Goal: Task Accomplishment & Management: Use online tool/utility

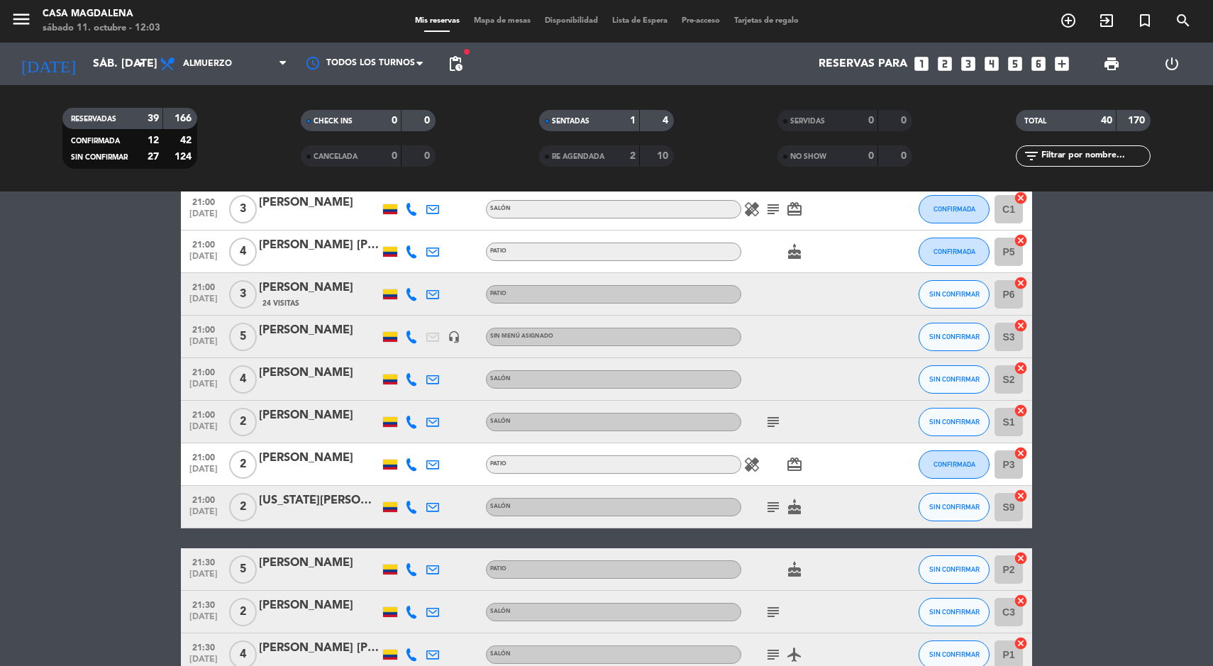
scroll to position [1320, 0]
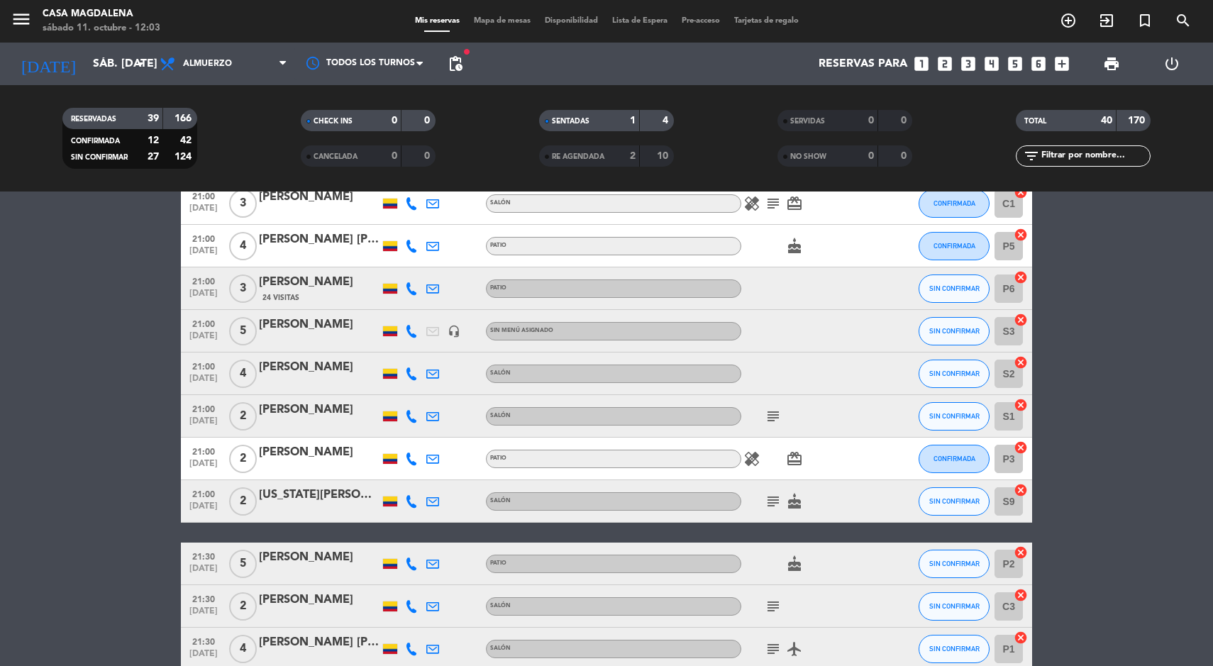
click at [411, 370] on icon at bounding box center [411, 373] width 13 height 13
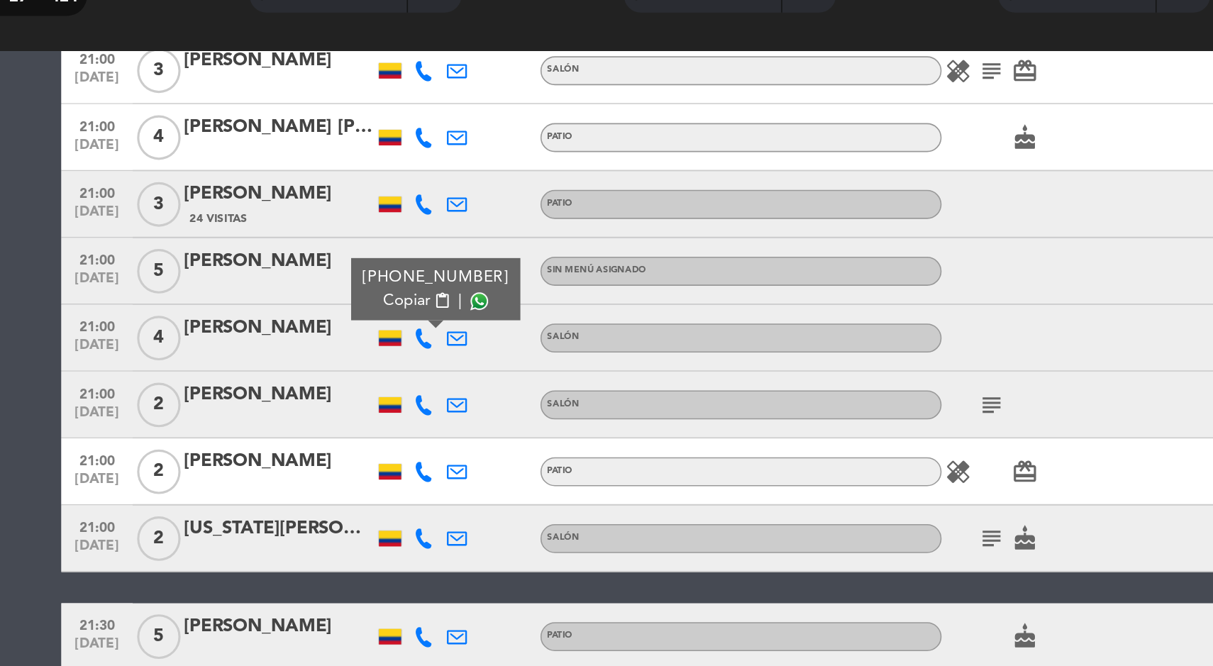
scroll to position [1314, 0]
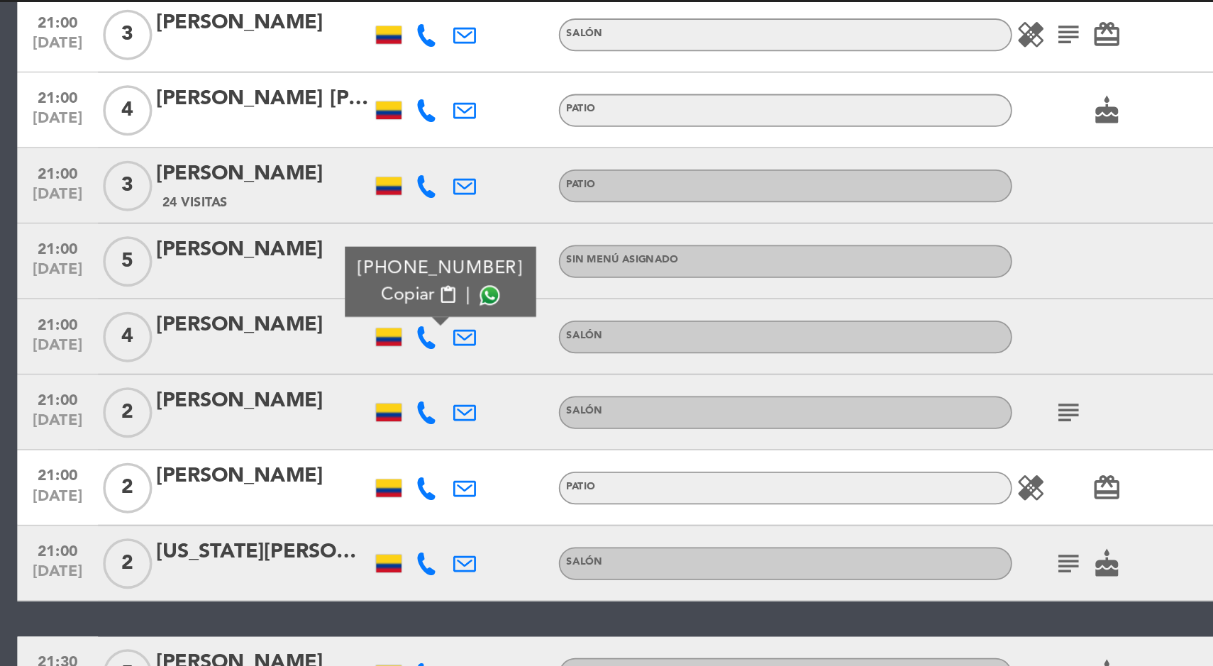
click at [408, 426] on icon at bounding box center [411, 422] width 13 height 13
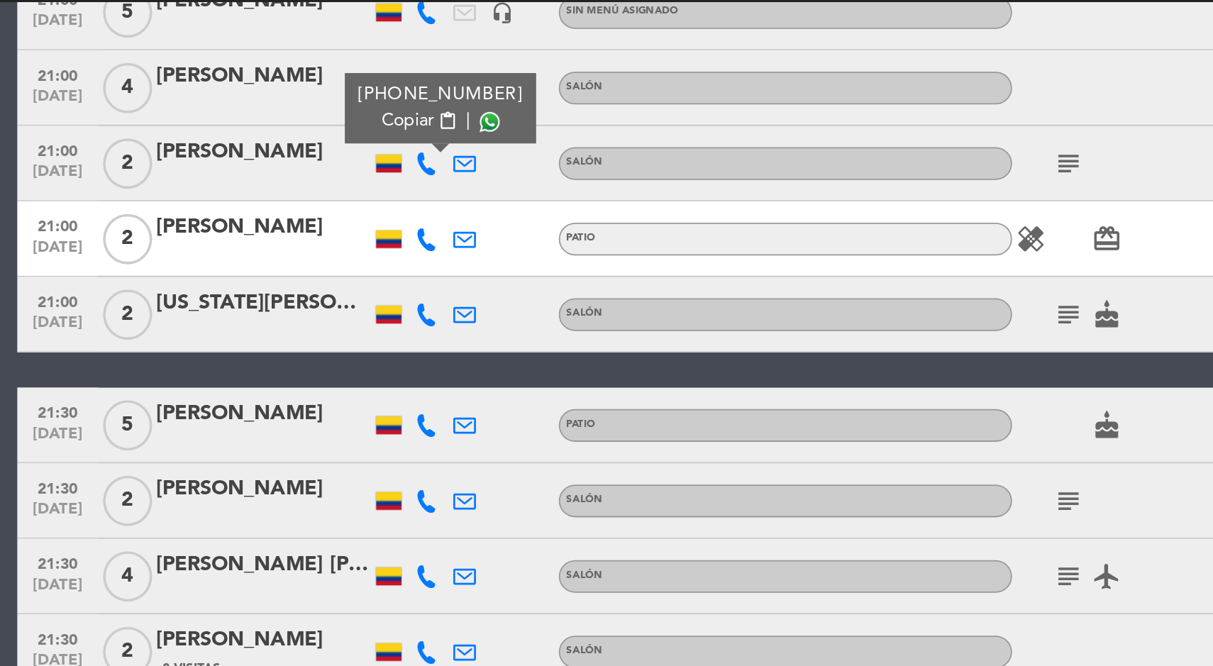
scroll to position [1473, 0]
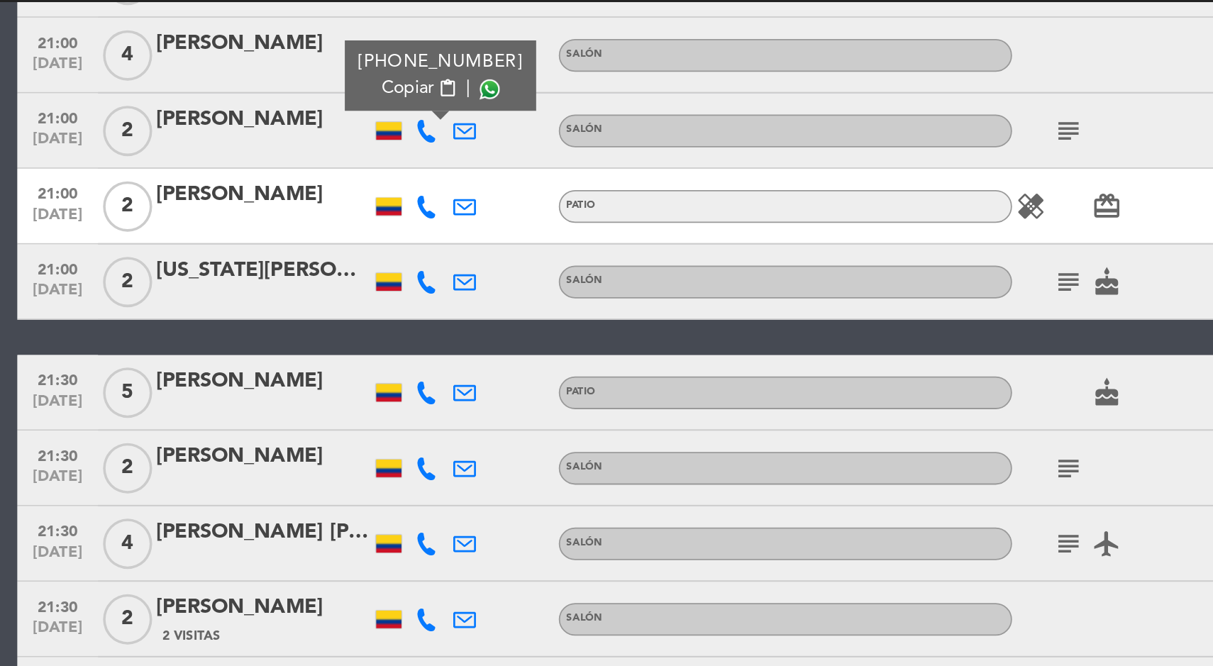
click at [414, 302] on icon at bounding box center [411, 306] width 13 height 13
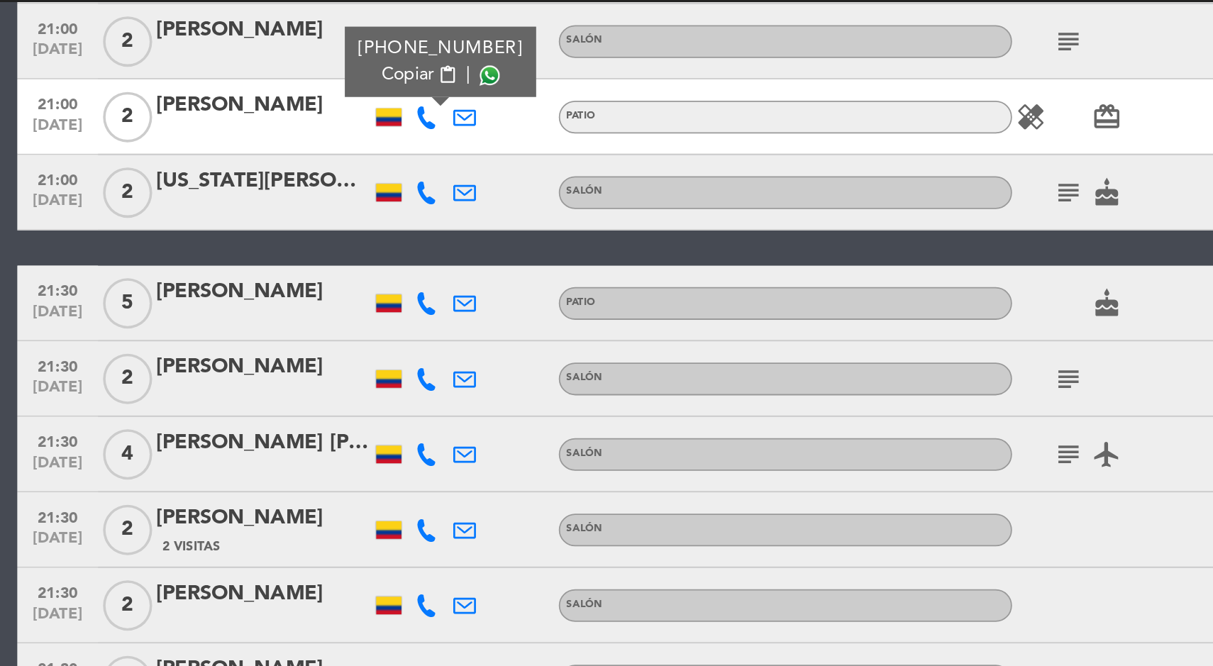
scroll to position [1515, 0]
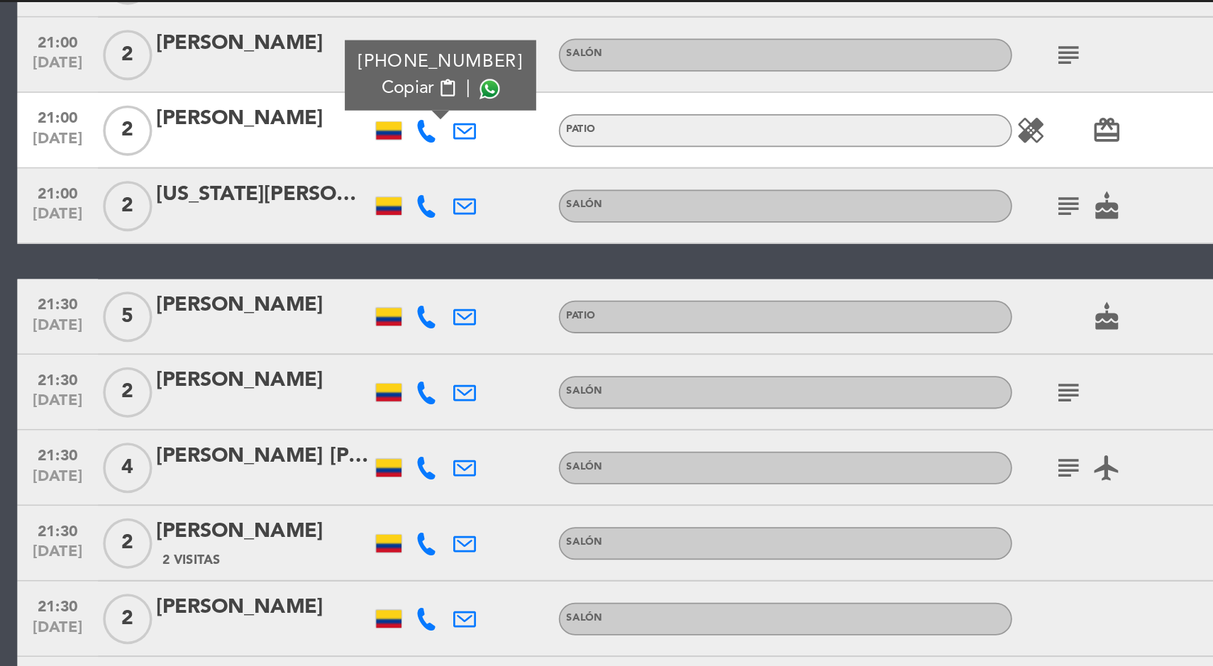
click at [411, 309] on icon at bounding box center [411, 306] width 13 height 13
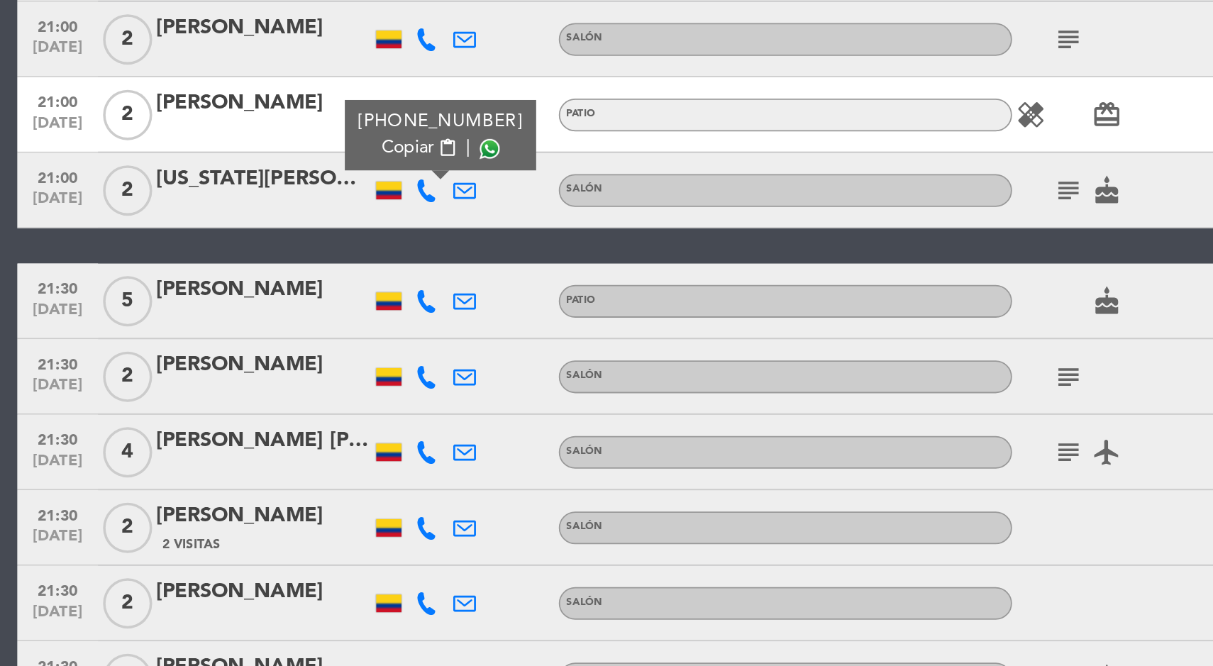
scroll to position [1427, 0]
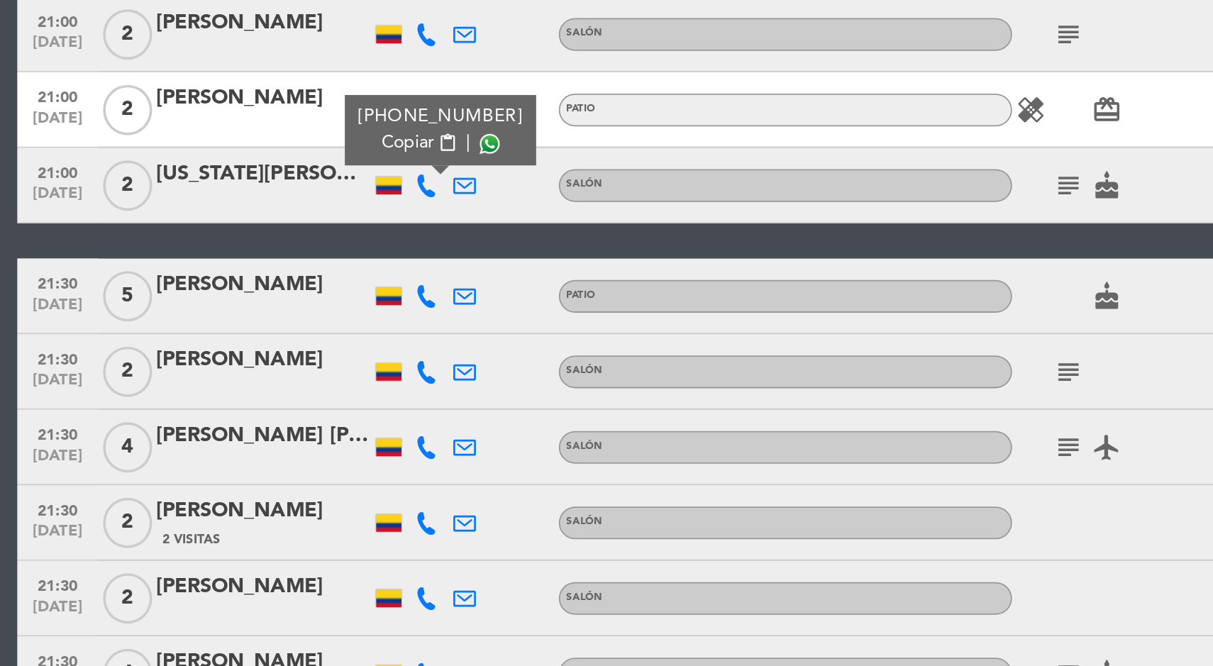
click at [405, 456] on icon at bounding box center [411, 457] width 13 height 13
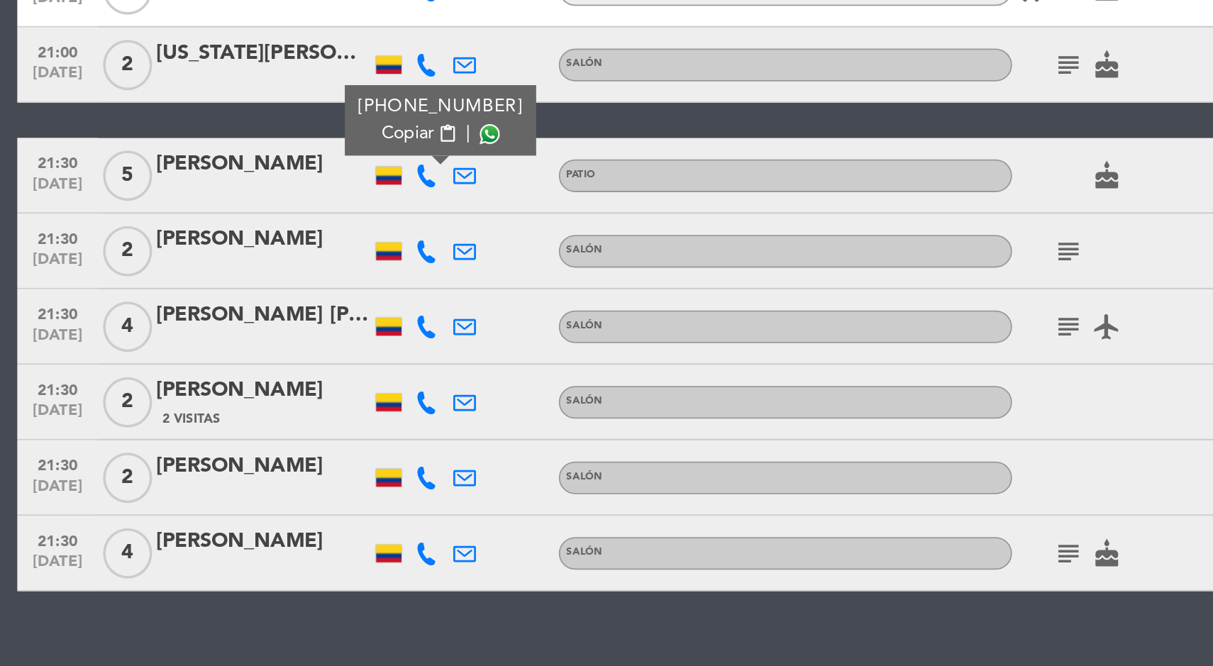
scroll to position [1523, 0]
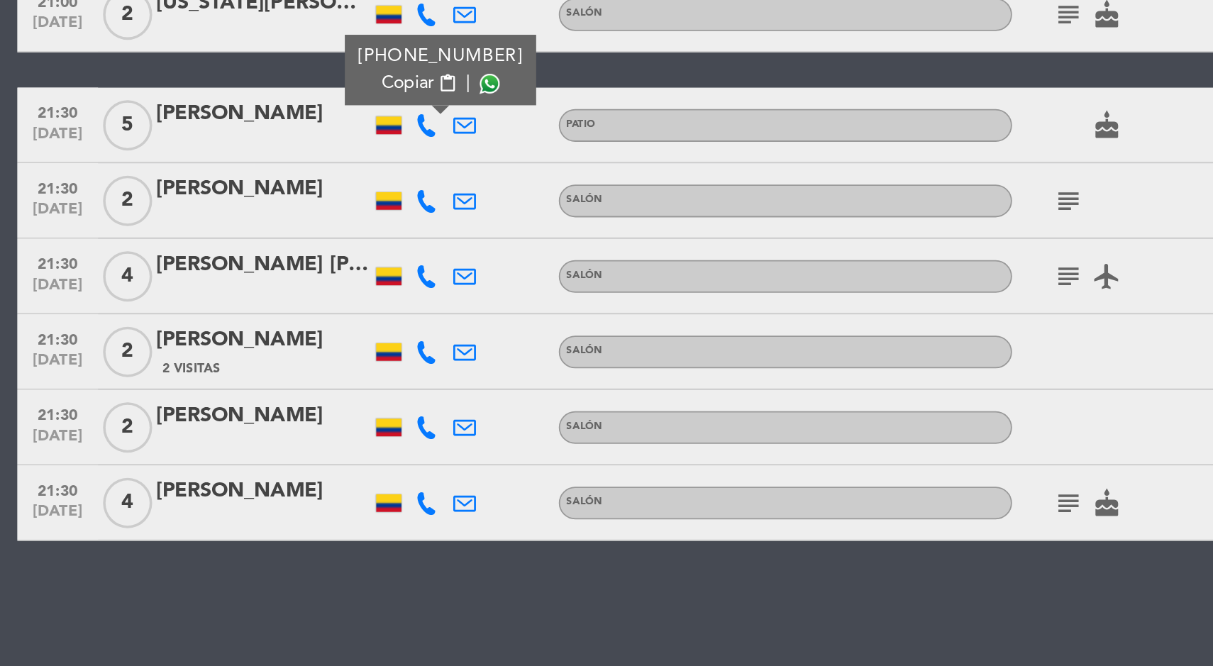
click at [411, 402] on icon at bounding box center [411, 403] width 13 height 13
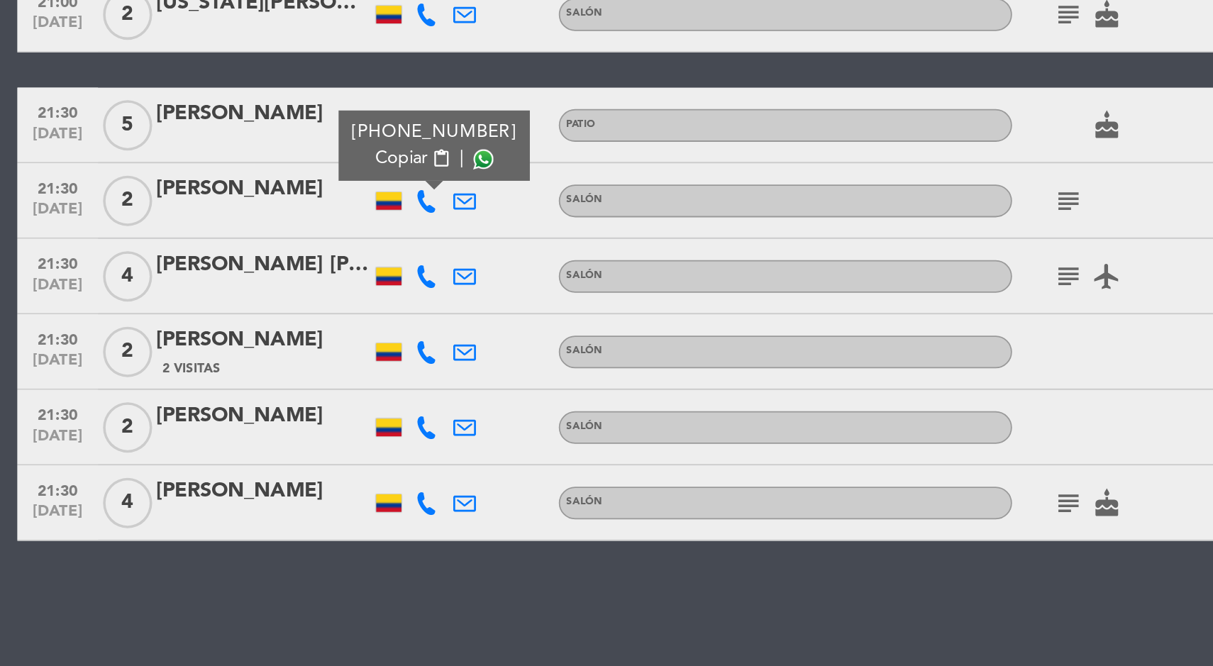
click at [409, 441] on icon at bounding box center [411, 446] width 13 height 13
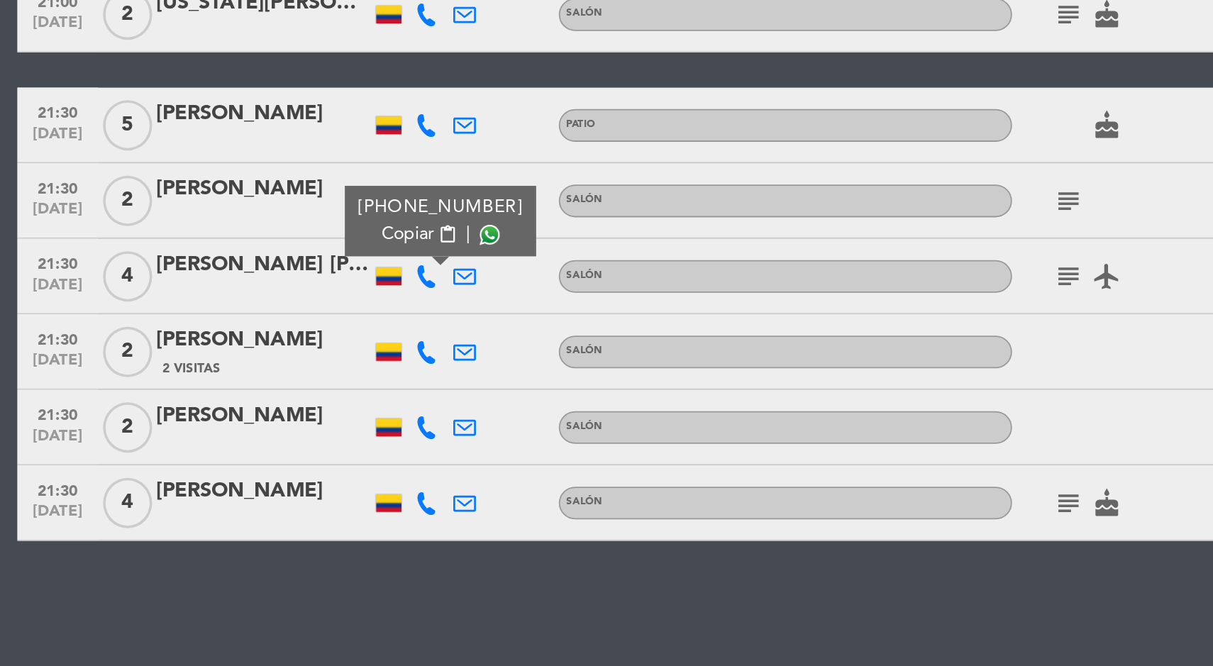
click at [411, 492] on icon at bounding box center [411, 488] width 13 height 13
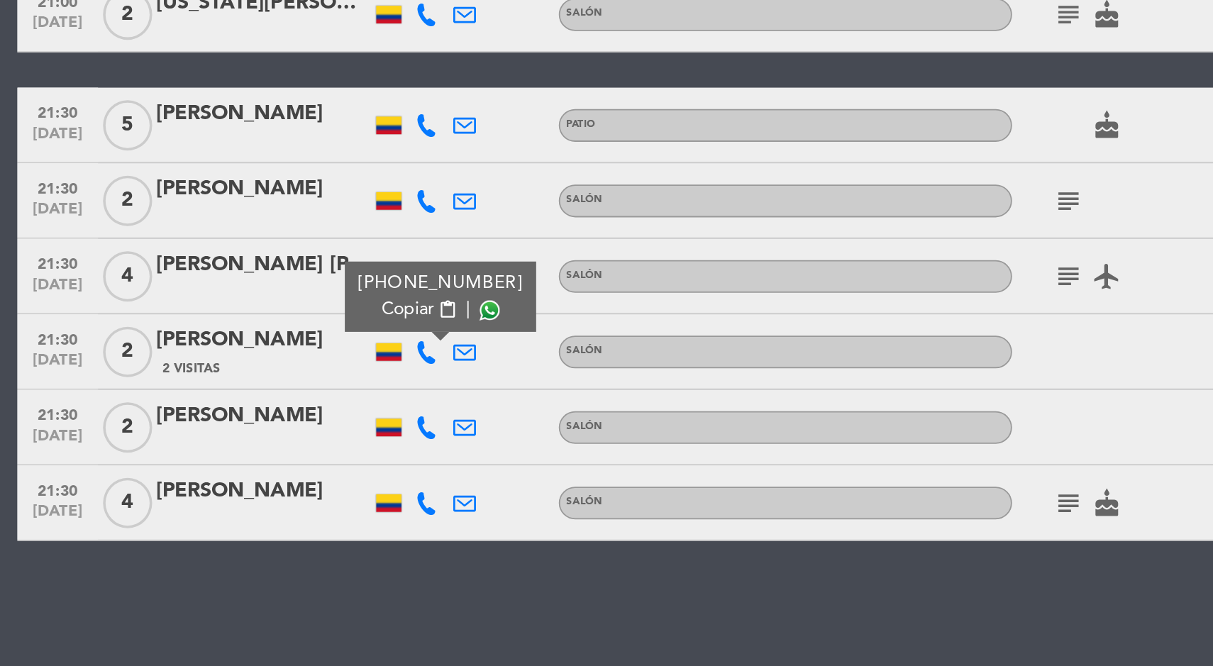
click at [413, 525] on icon at bounding box center [411, 531] width 13 height 13
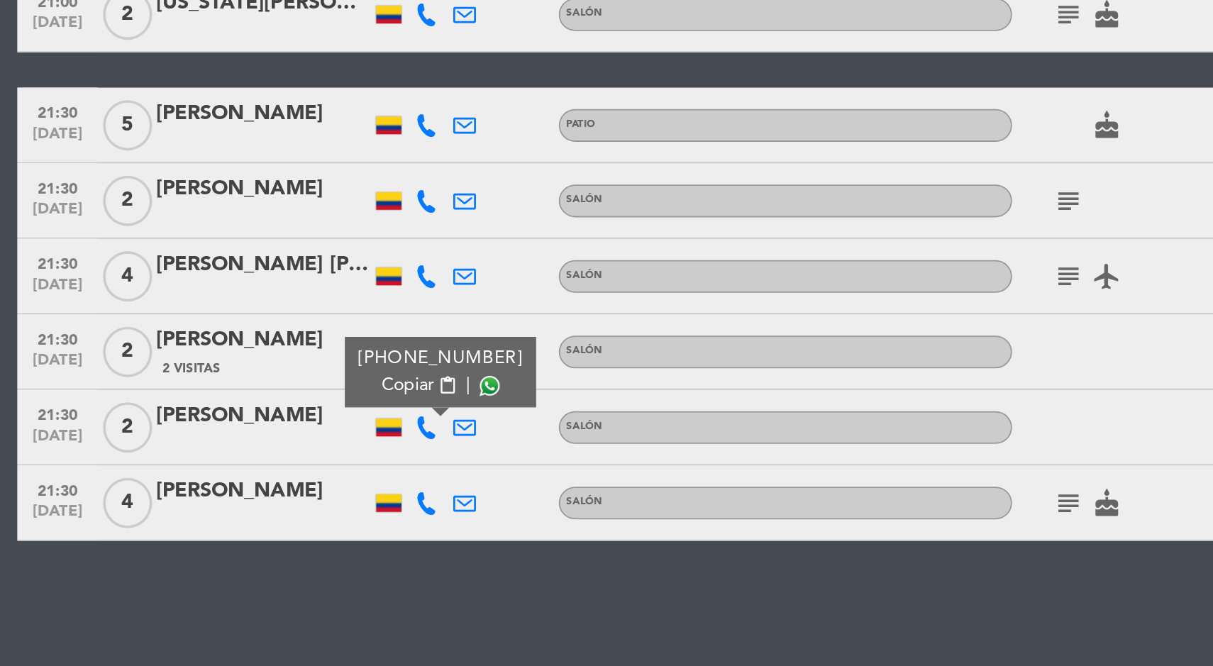
click at [412, 573] on icon at bounding box center [411, 573] width 13 height 13
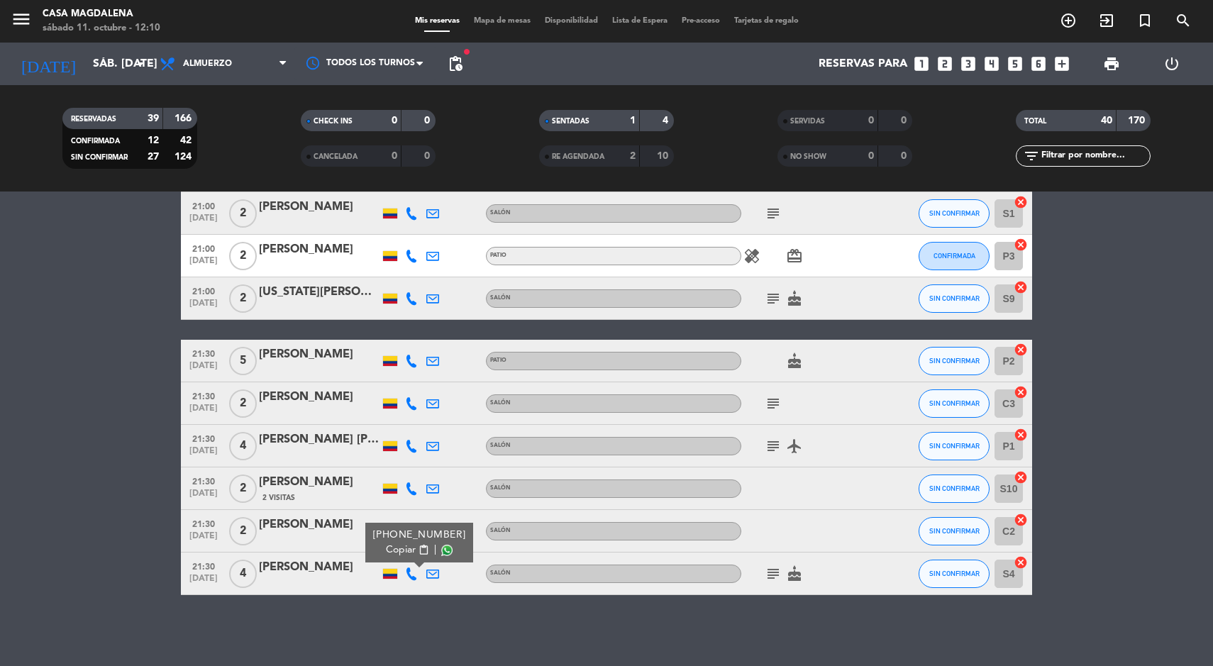
click at [487, 43] on div "Reservas para looks_one looks_two looks_3 looks_4 looks_5 looks_6 add_box" at bounding box center [773, 64] width 607 height 43
click at [487, 20] on span "Mapa de mesas" at bounding box center [502, 21] width 71 height 8
click at [463, 2] on div "menu Casa [PERSON_NAME] 11. octubre - 12:10 Mis reservas Mapa de mesas Disponib…" at bounding box center [606, 21] width 1213 height 43
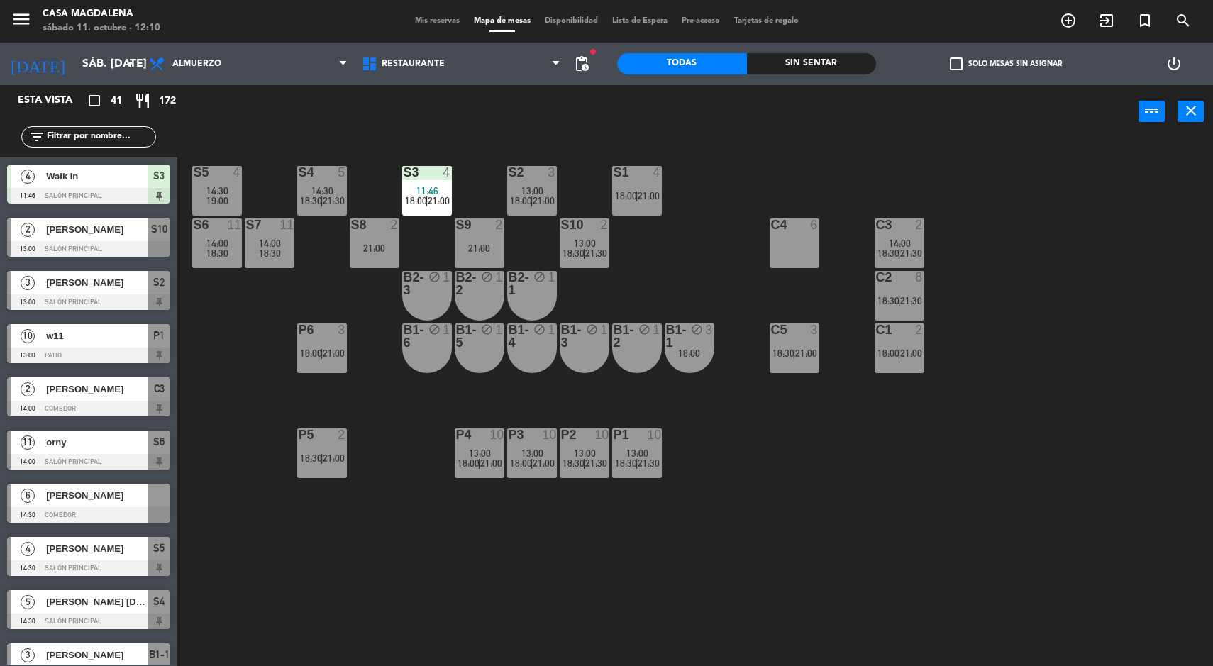
click at [537, 187] on span "13:00" at bounding box center [532, 190] width 22 height 11
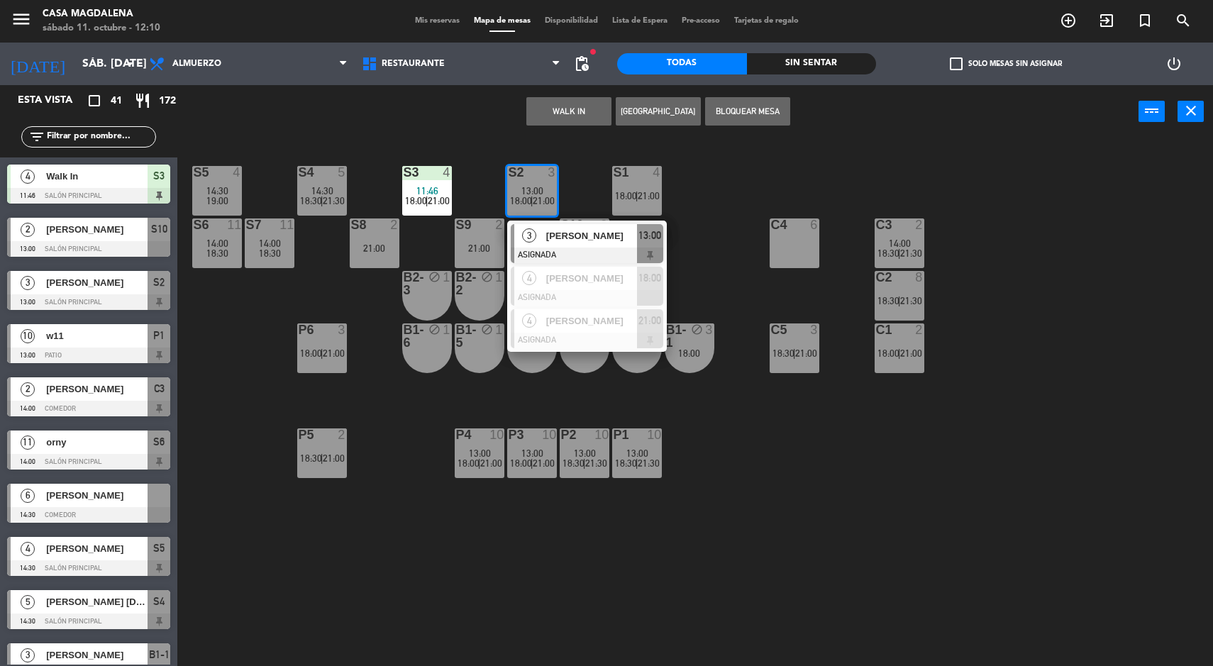
click at [609, 231] on span "[PERSON_NAME]" at bounding box center [591, 235] width 91 height 15
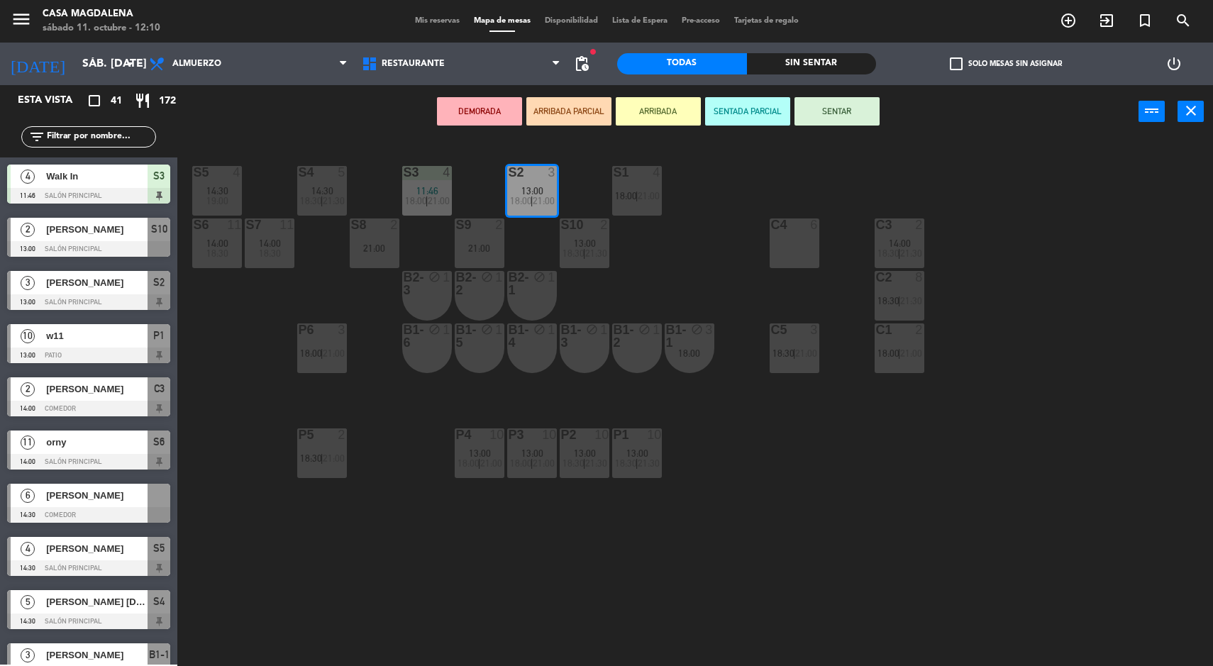
click at [633, 179] on div "S1 4" at bounding box center [637, 173] width 50 height 14
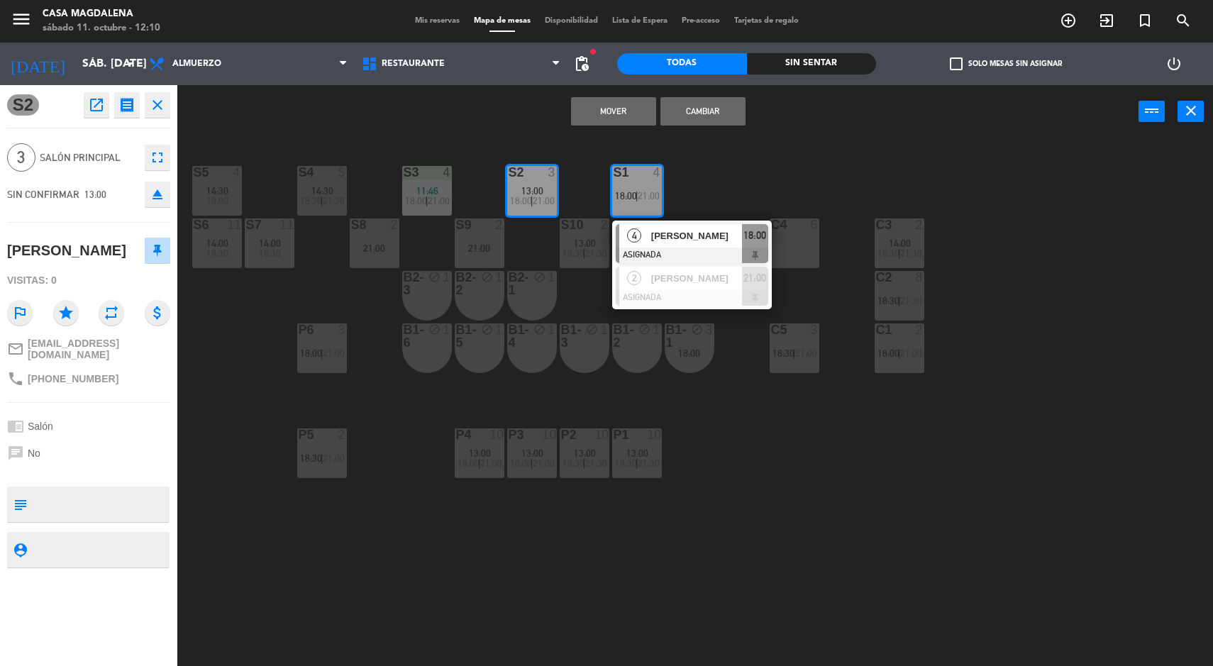
click at [609, 111] on button "Mover" at bounding box center [613, 111] width 85 height 28
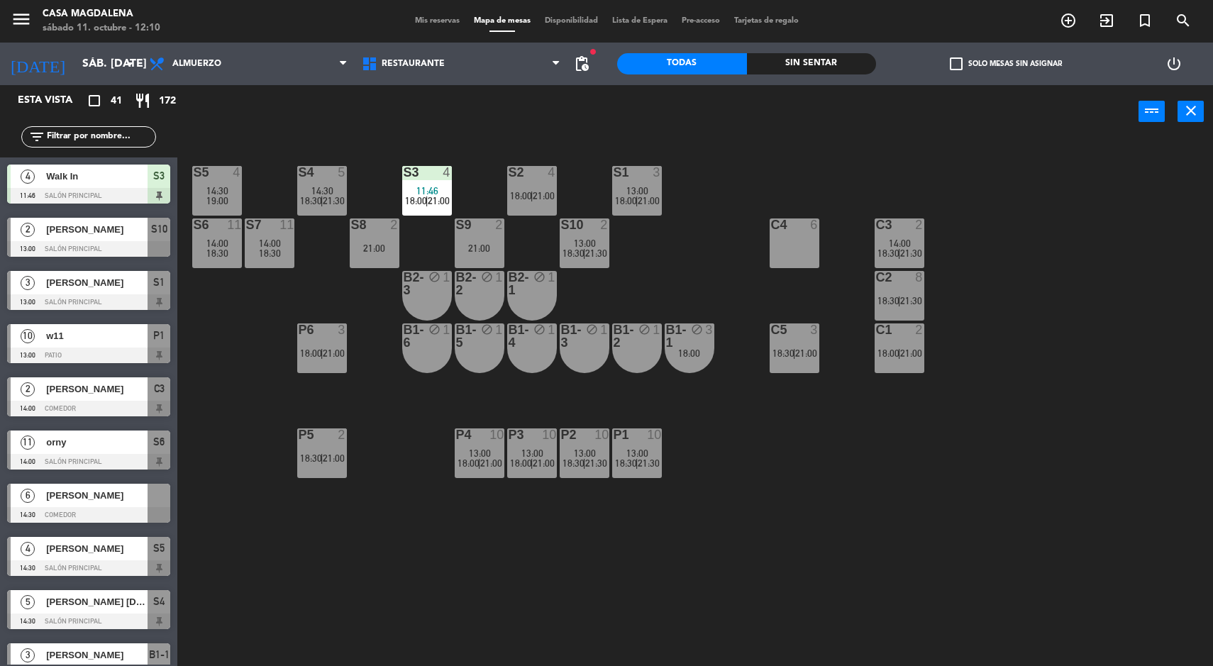
click at [238, 174] on div "4" at bounding box center [237, 172] width 9 height 13
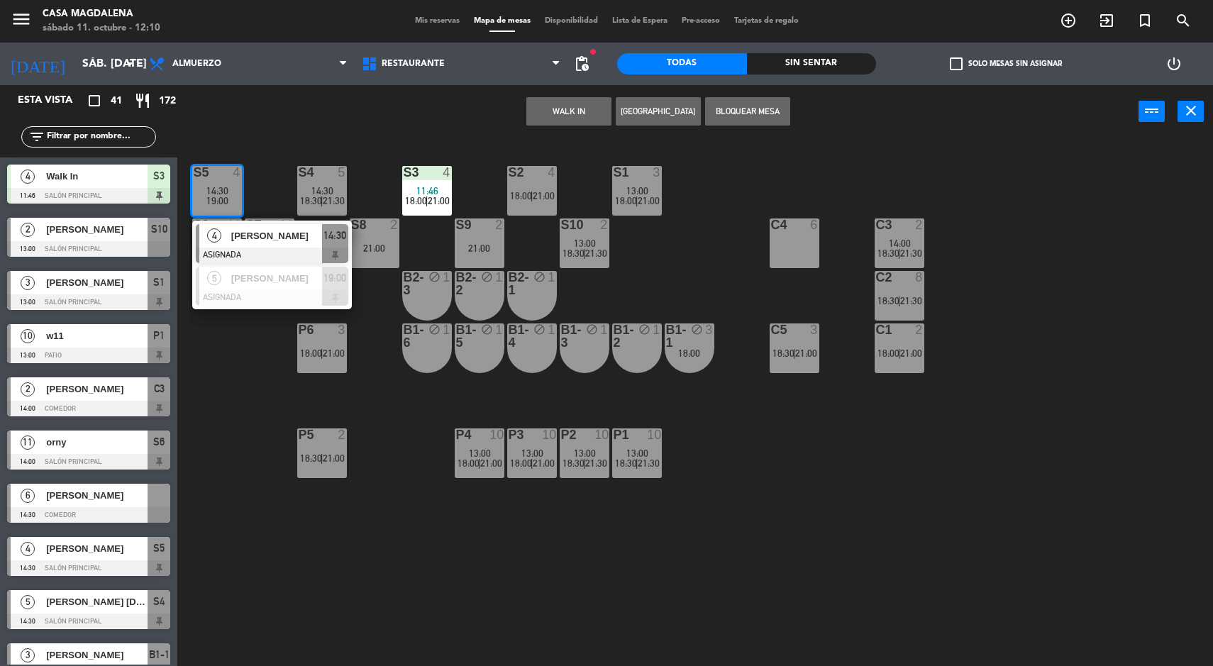
click at [287, 221] on div "4 [PERSON_NAME] ASIGNADA 14:30" at bounding box center [272, 244] width 160 height 46
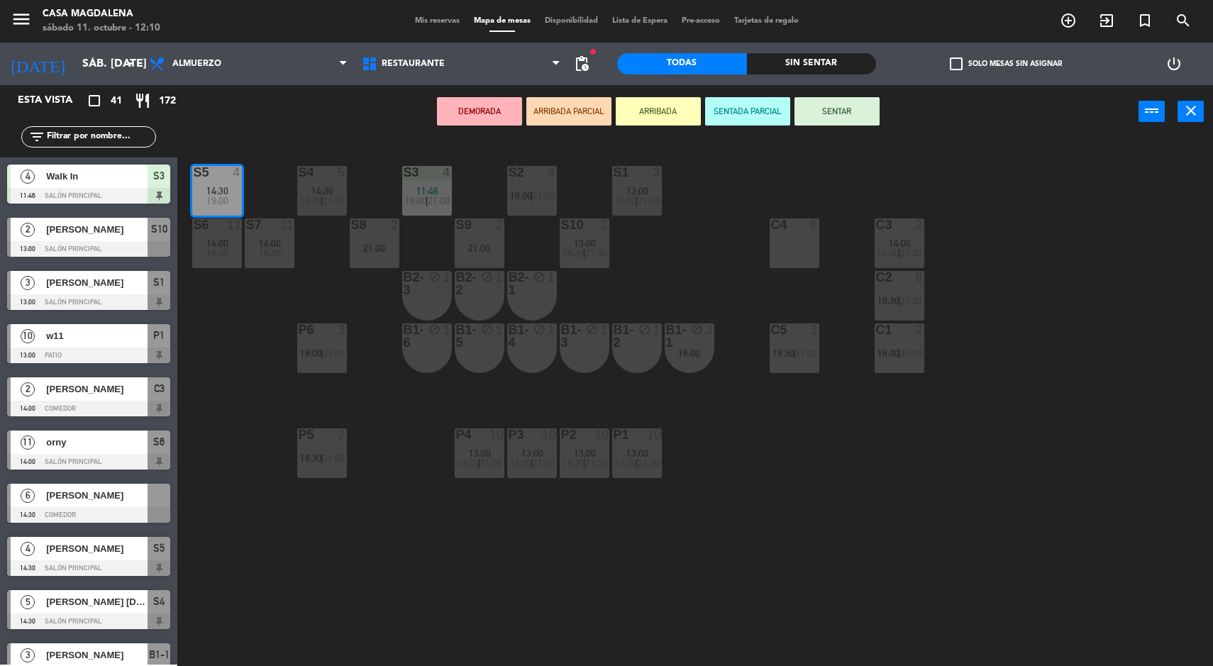
click at [545, 181] on div "S2 4 18:00 | 21:00" at bounding box center [532, 191] width 50 height 50
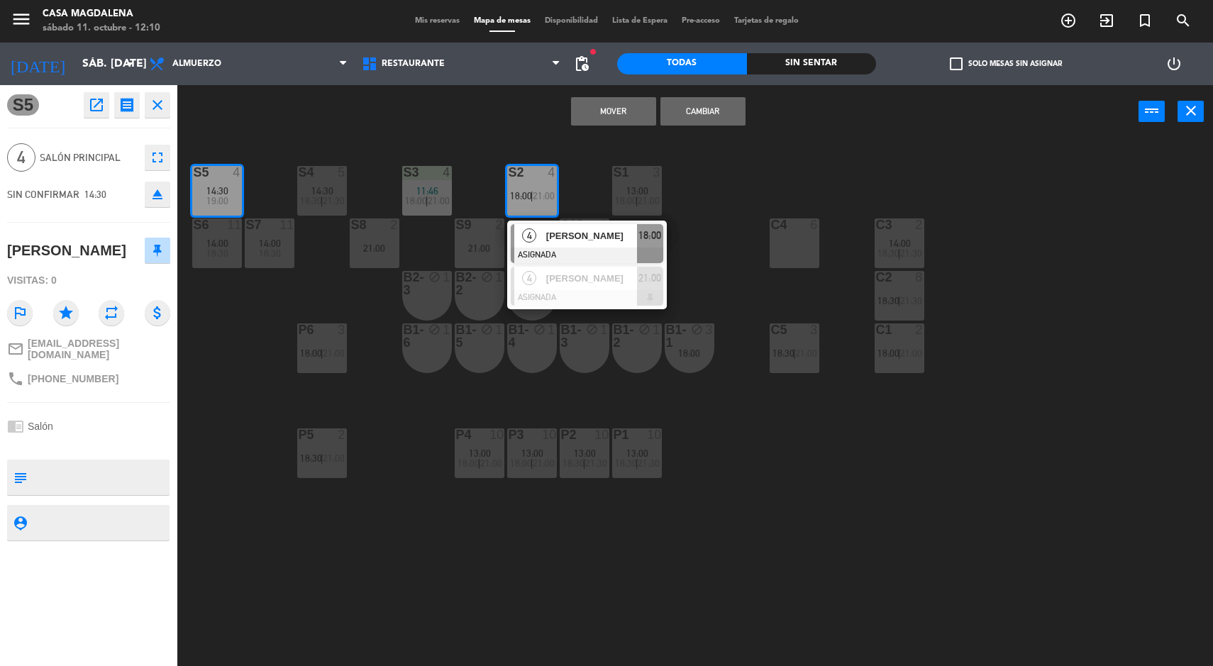
click at [582, 103] on button "Mover" at bounding box center [613, 111] width 85 height 28
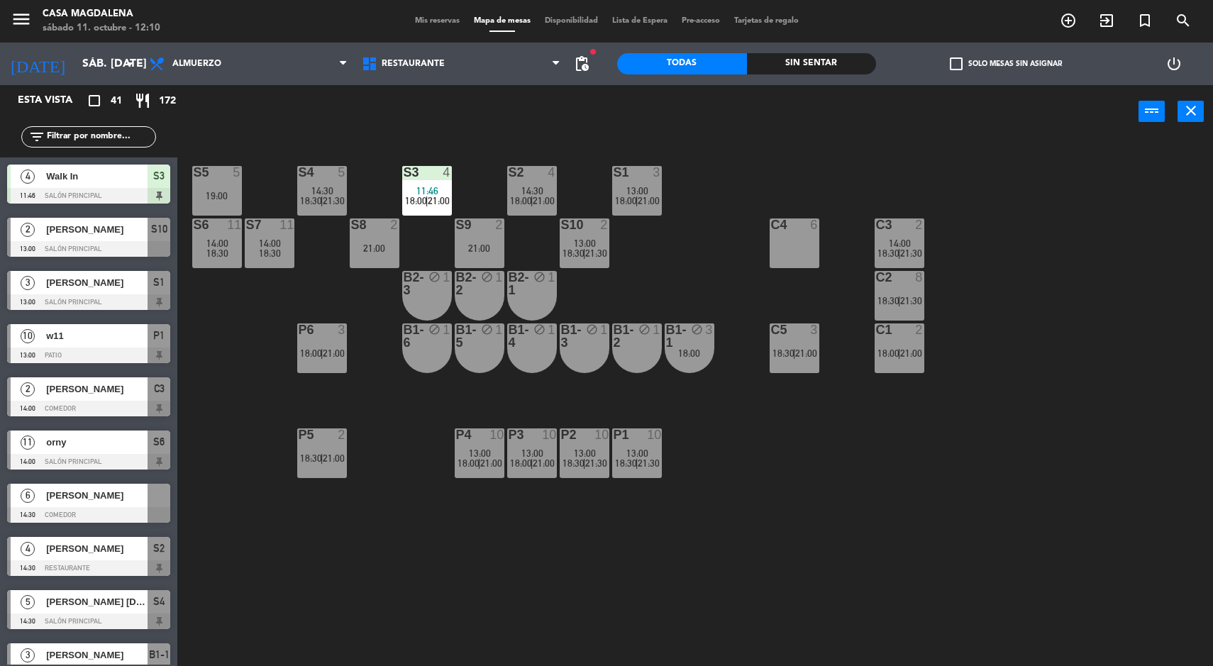
click at [214, 179] on div "S5 5 19:00" at bounding box center [217, 191] width 50 height 50
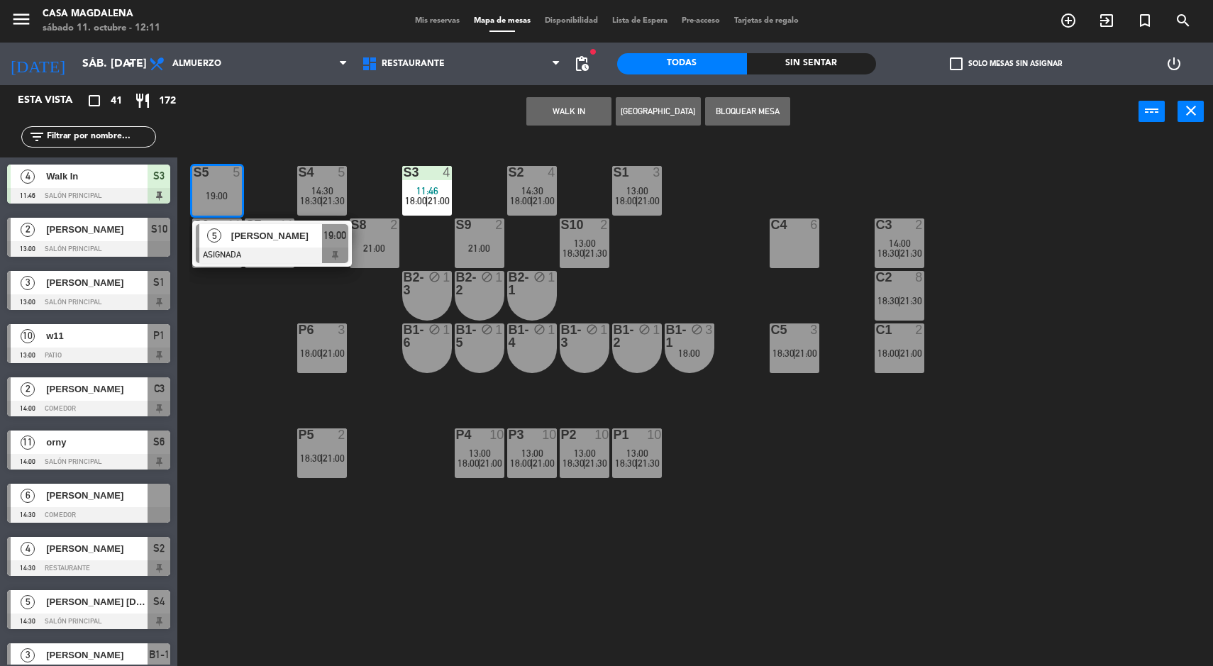
click at [547, 116] on button "WALK IN" at bounding box center [568, 111] width 85 height 28
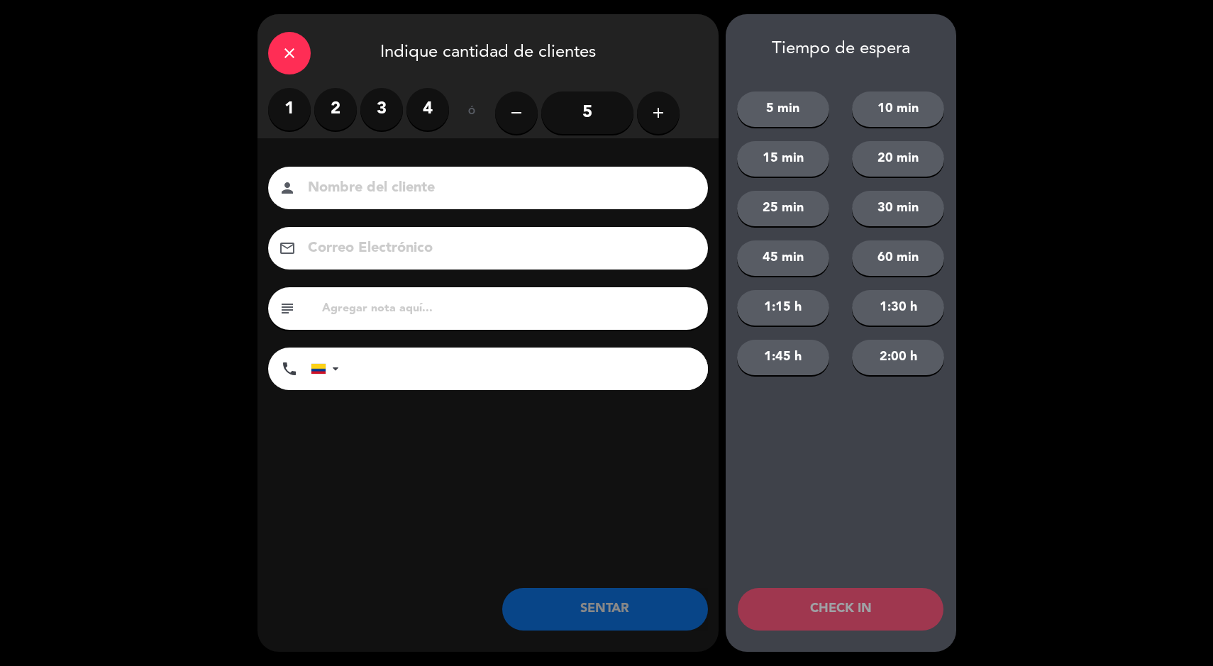
click at [429, 123] on label "4" at bounding box center [427, 109] width 43 height 43
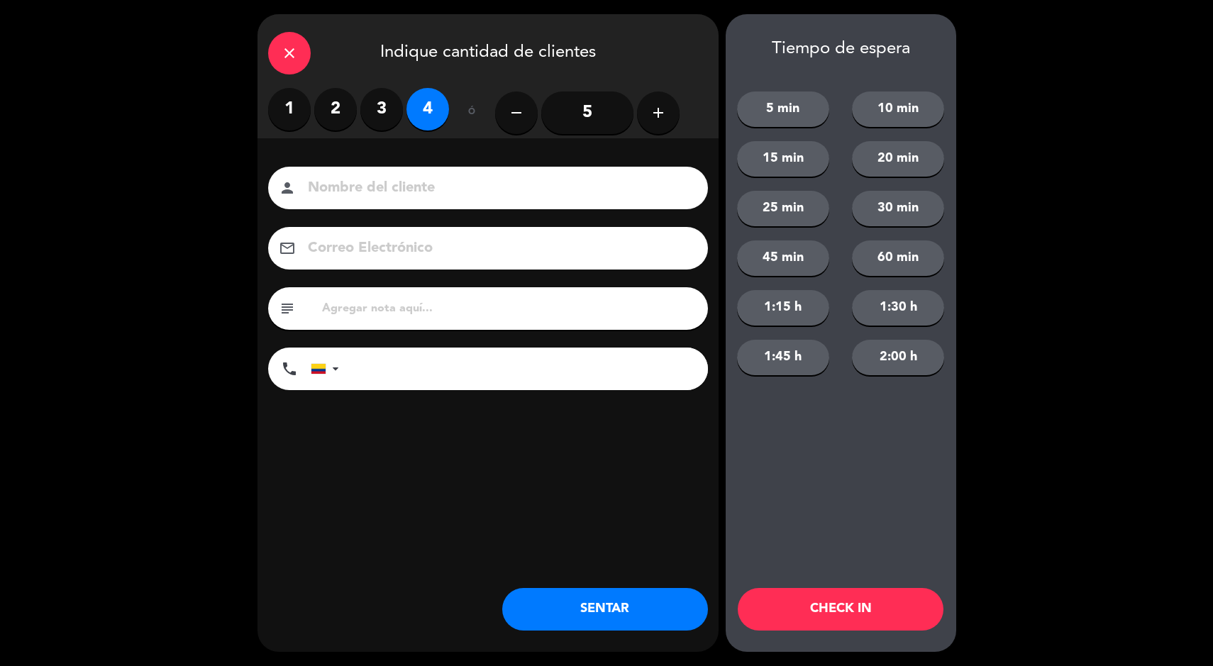
click at [582, 592] on button "SENTAR" at bounding box center [605, 609] width 206 height 43
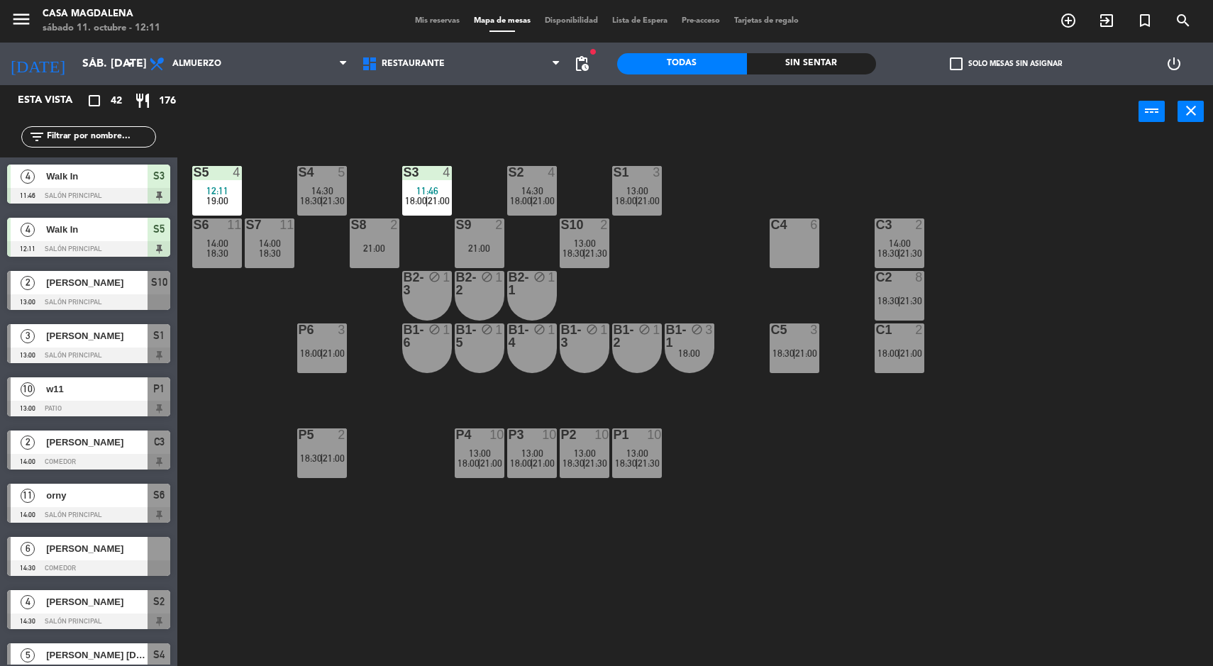
click at [533, 170] on div at bounding box center [531, 172] width 23 height 13
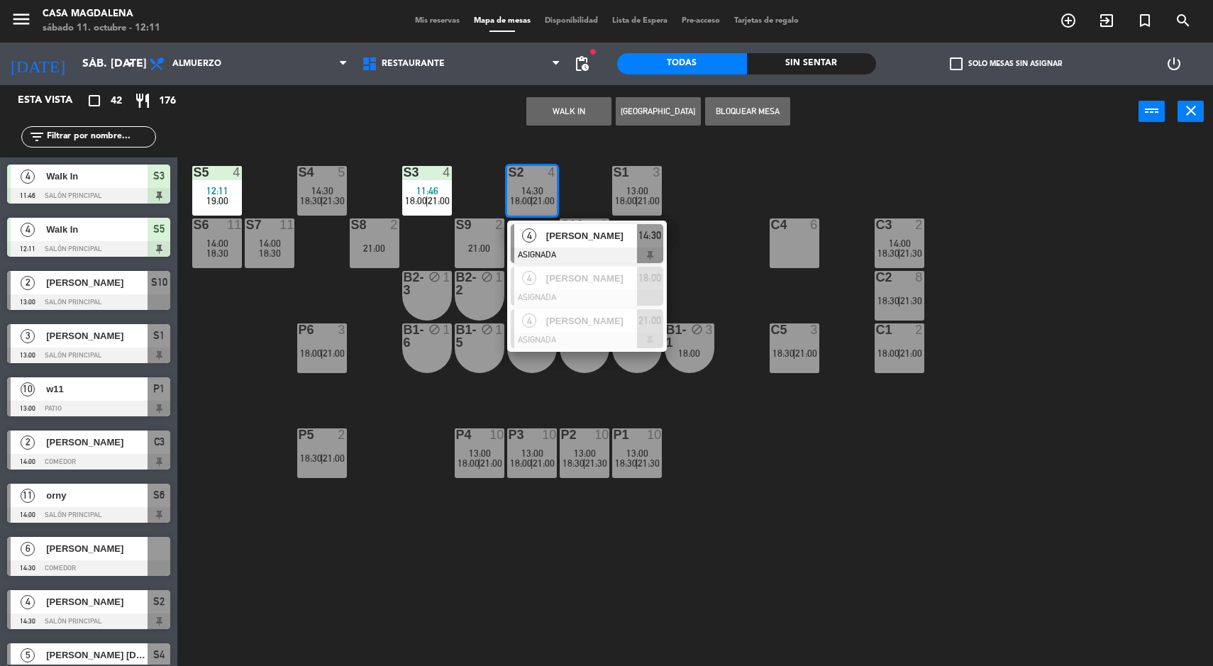
click at [540, 200] on span "21:00" at bounding box center [544, 200] width 22 height 11
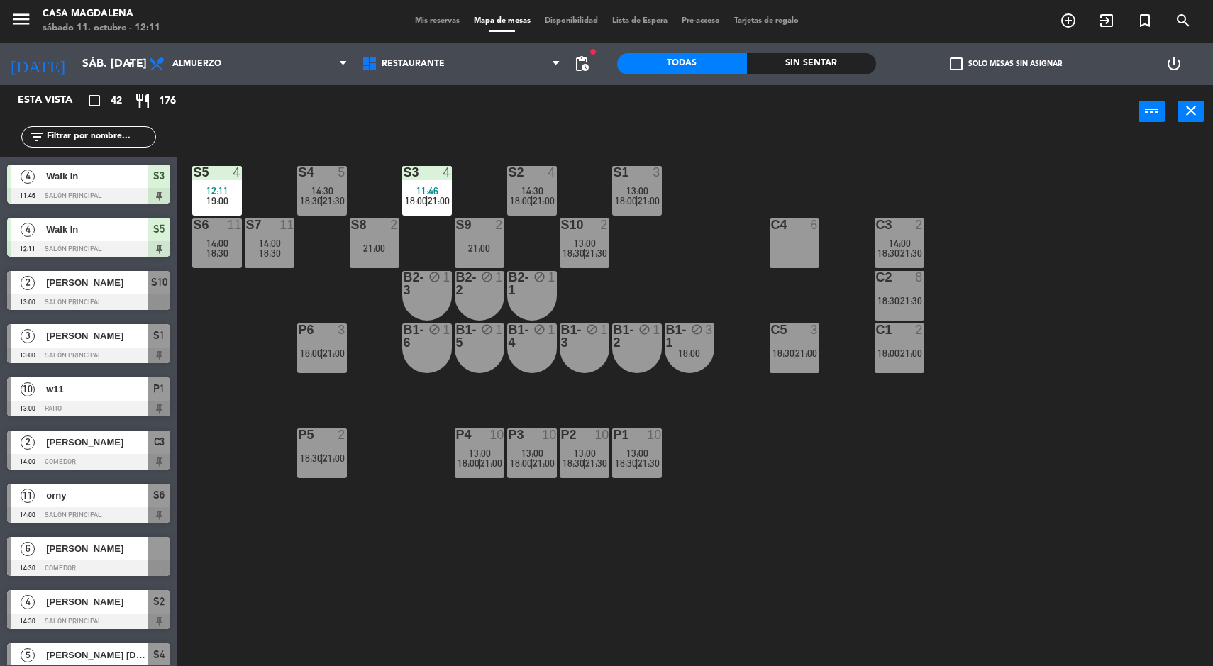
click at [869, 195] on div "S5 4 12:11 19:00 S4 5 14:30 18:30 | 21:30 S3 4 11:46 18:00 | 21:00 S2 4 14:30 1…" at bounding box center [701, 404] width 1024 height 528
click at [897, 226] on div at bounding box center [898, 224] width 23 height 13
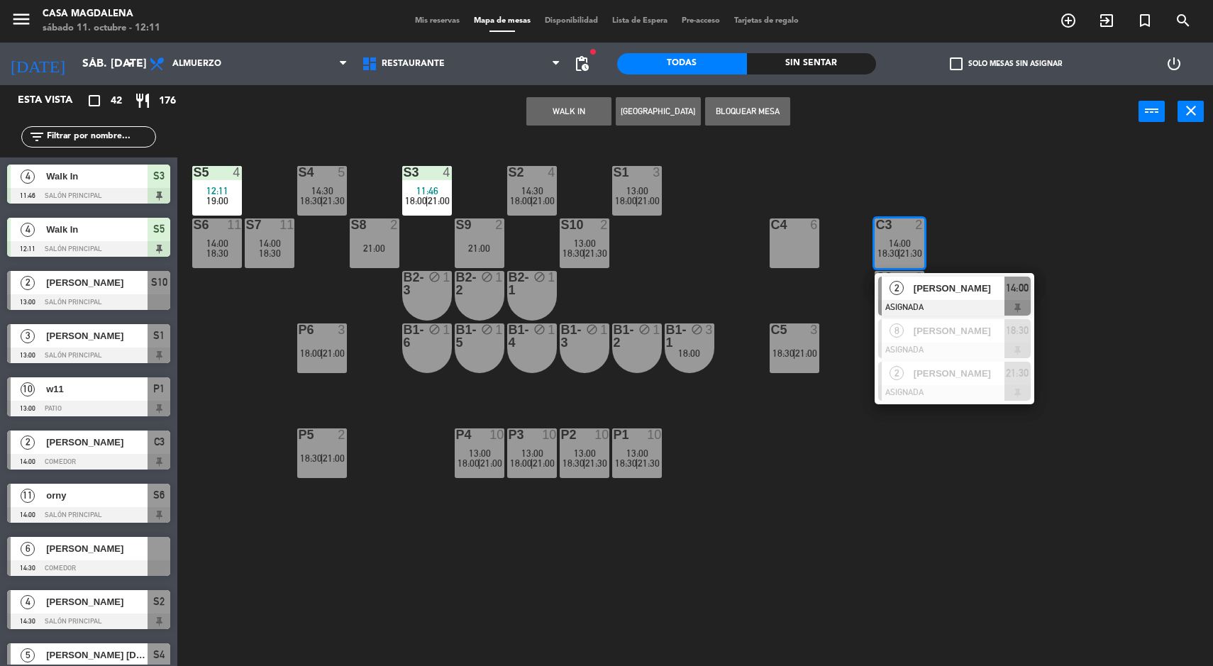
click at [912, 277] on div "[PERSON_NAME]" at bounding box center [958, 288] width 92 height 23
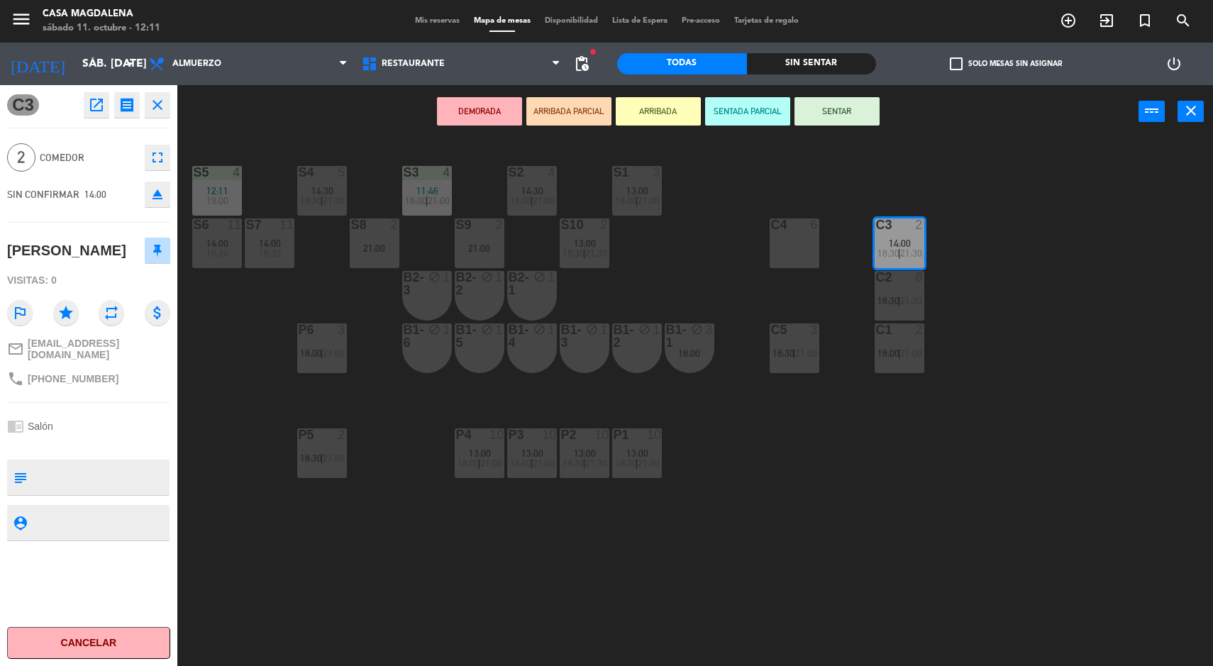
click at [918, 365] on div "C1 2 18:00 | 21:00" at bounding box center [900, 348] width 50 height 50
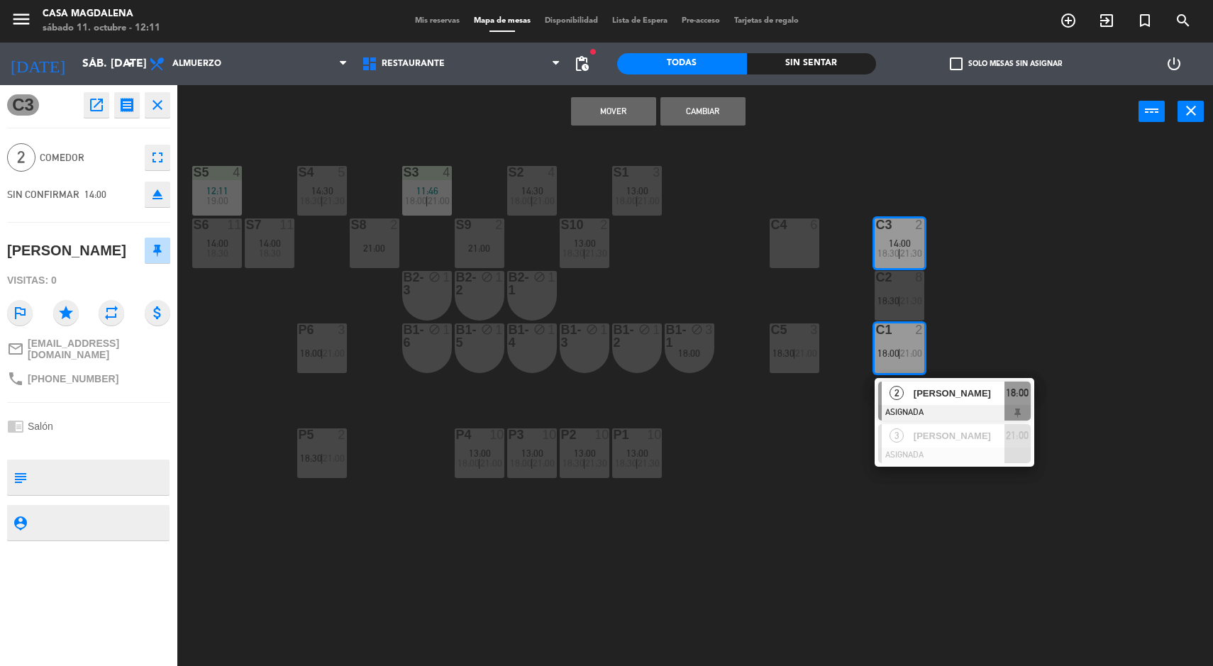
click at [600, 101] on button "Mover" at bounding box center [613, 111] width 85 height 28
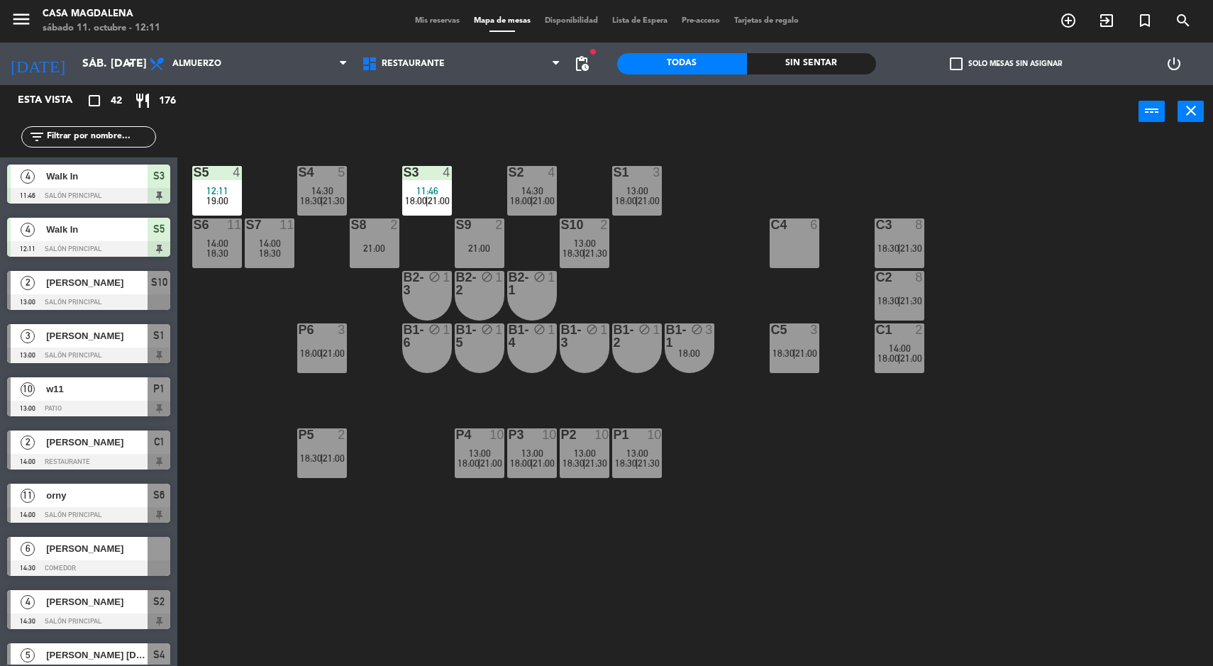
click at [601, 242] on div "13:00" at bounding box center [585, 243] width 50 height 10
click at [783, 451] on div "S5 4 12:11 19:00 S4 5 14:30 18:30 | 21:30 S3 4 11:46 18:00 | 21:00 S2 4 14:30 1…" at bounding box center [701, 404] width 1024 height 528
click at [544, 148] on div "S5 4 12:11 19:00 S4 5 14:30 18:30 | 21:30 S3 4 11:46 18:00 | 21:00 S2 4 14:30 1…" at bounding box center [701, 404] width 1024 height 528
click at [538, 175] on div at bounding box center [531, 172] width 23 height 13
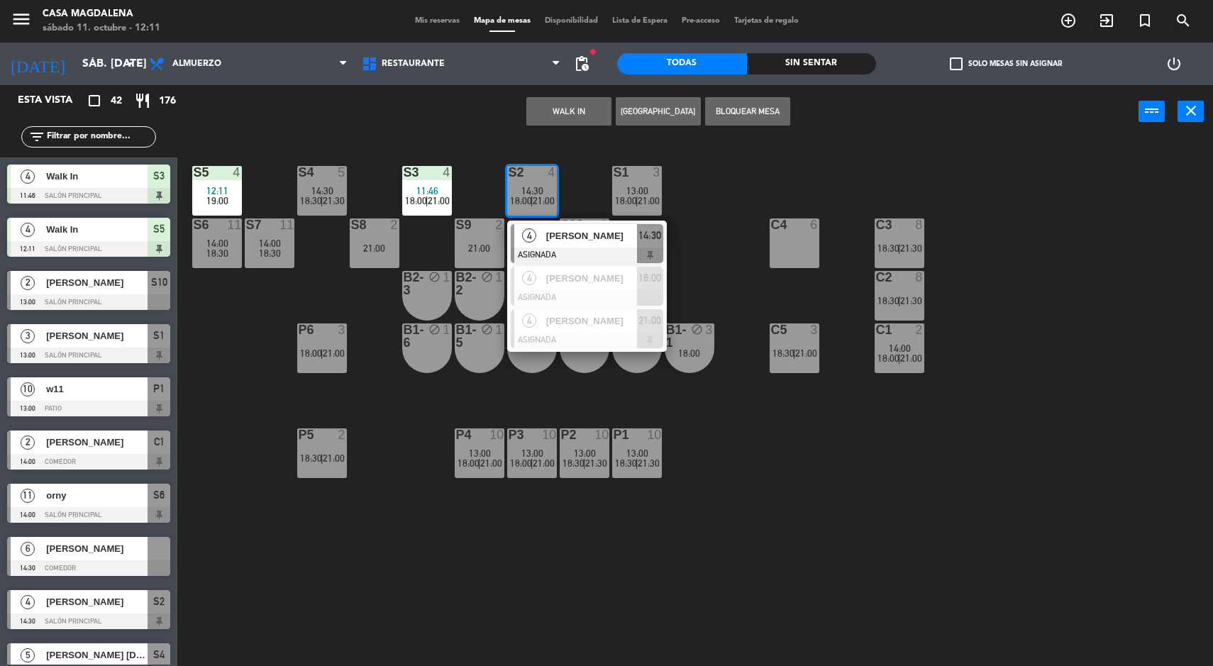
click at [570, 245] on div "[PERSON_NAME]" at bounding box center [591, 235] width 92 height 23
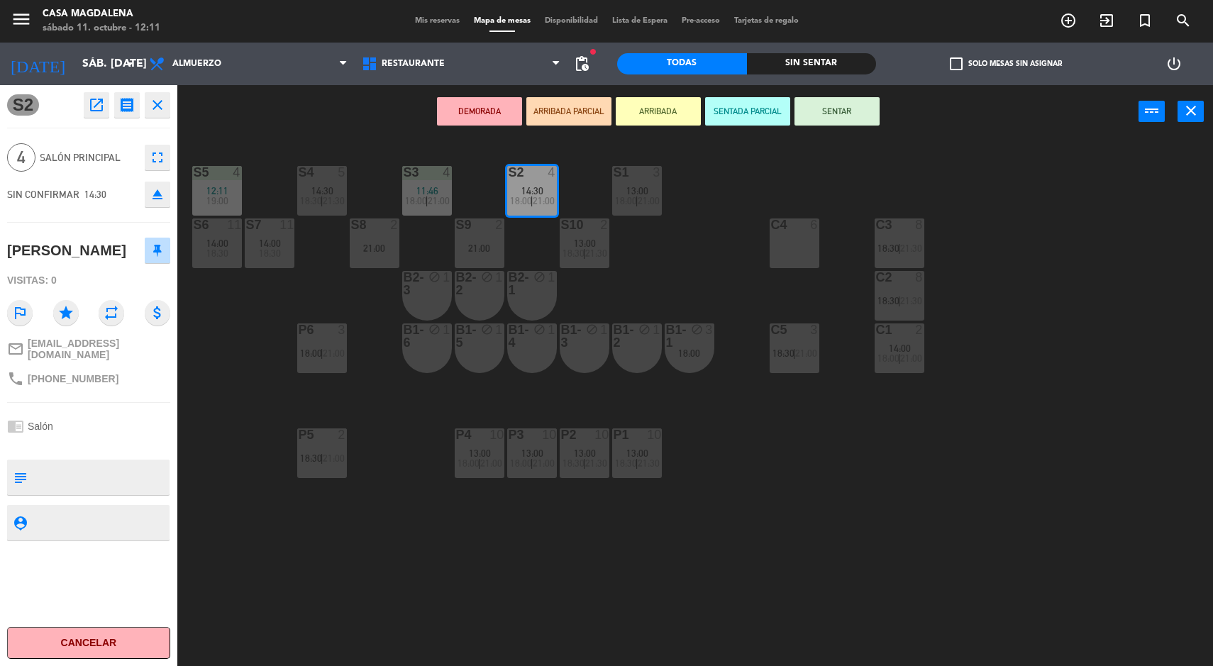
click at [913, 243] on span "21:30" at bounding box center [911, 248] width 22 height 11
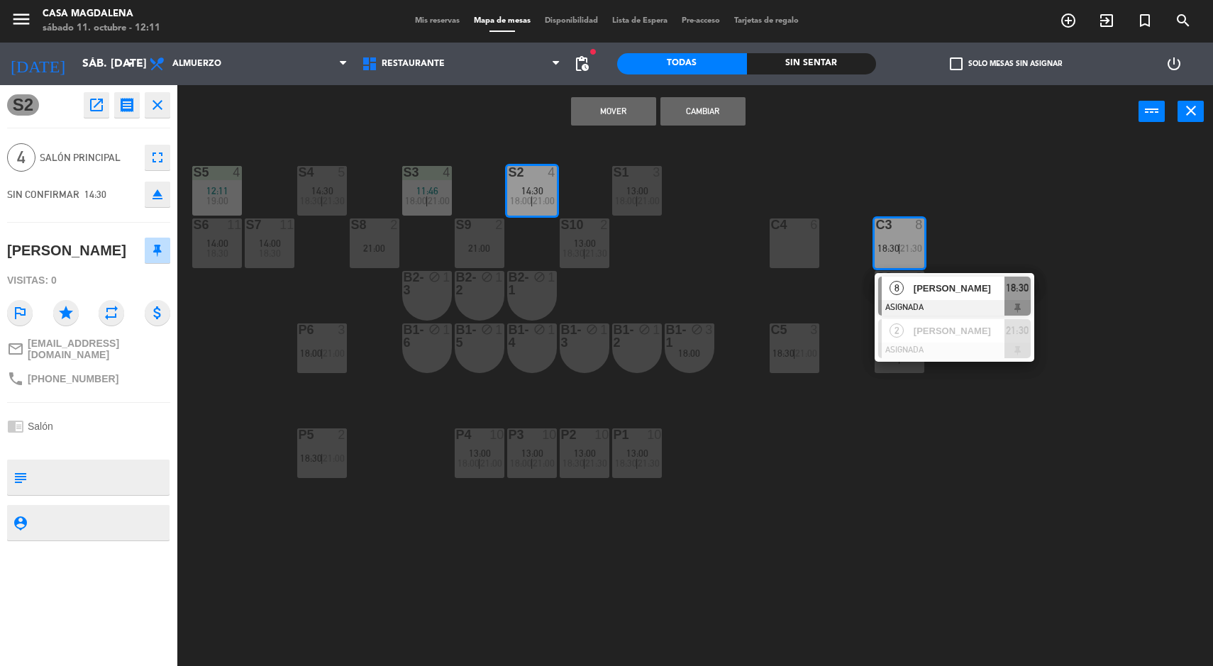
click at [605, 117] on button "Mover" at bounding box center [613, 111] width 85 height 28
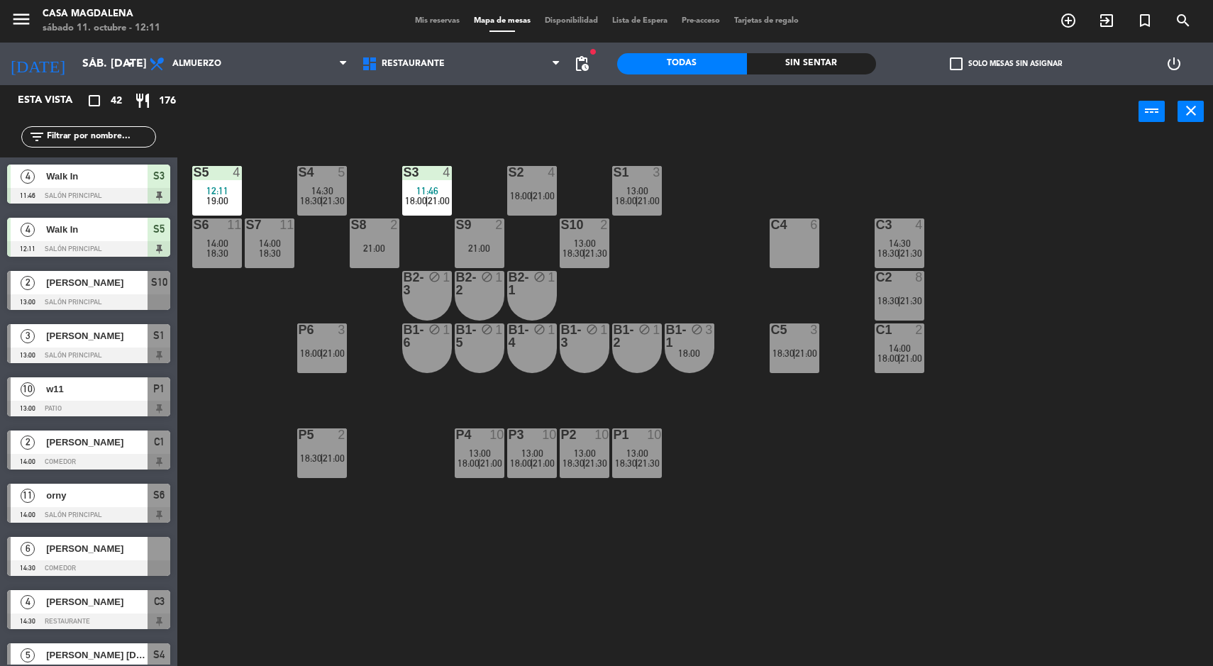
click at [597, 253] on span "21:30" at bounding box center [596, 253] width 22 height 11
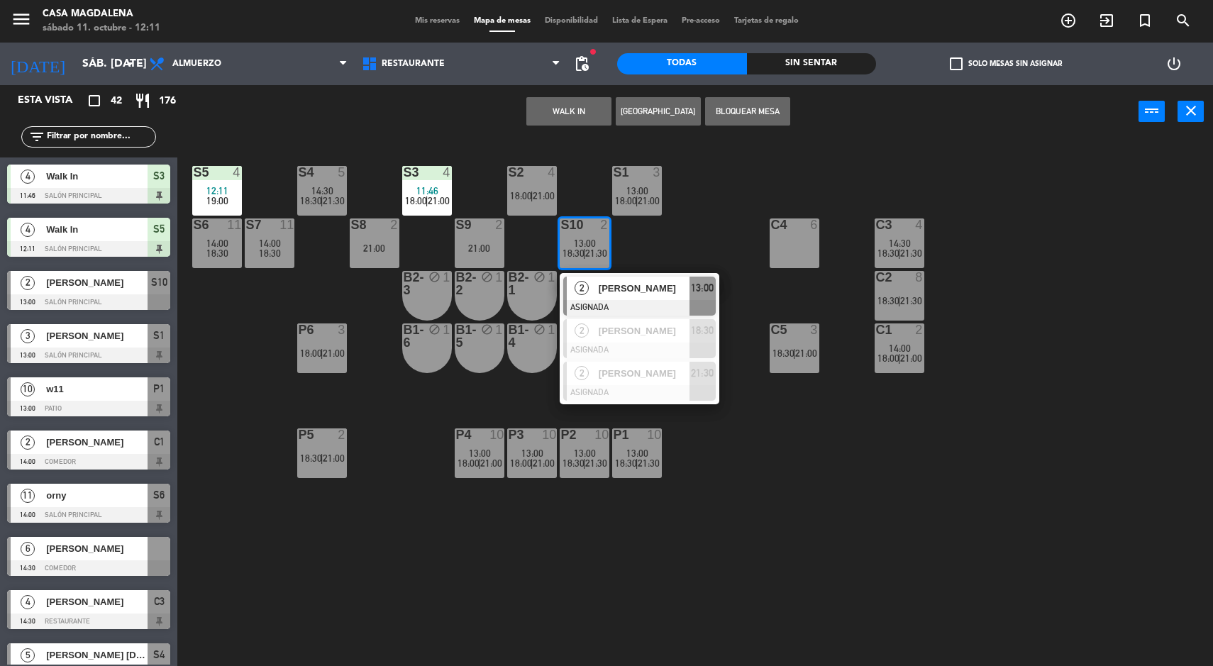
click at [622, 287] on span "[PERSON_NAME]" at bounding box center [644, 288] width 91 height 15
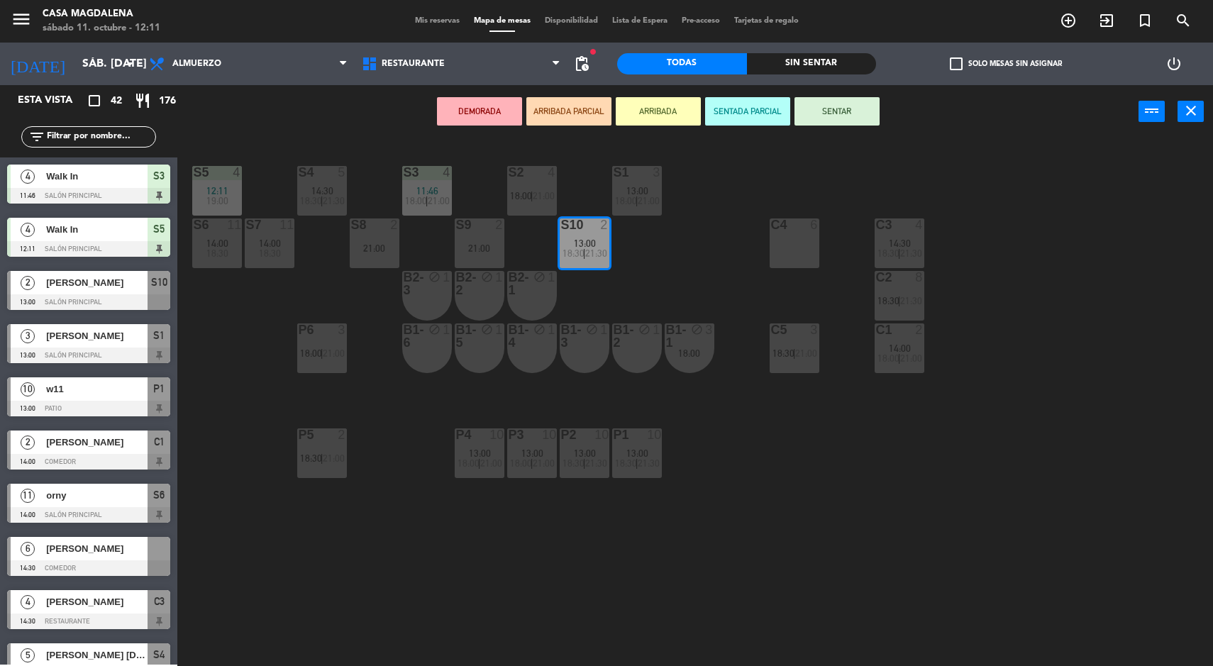
click at [540, 184] on div "S2 4 18:00 | 21:00" at bounding box center [532, 191] width 50 height 50
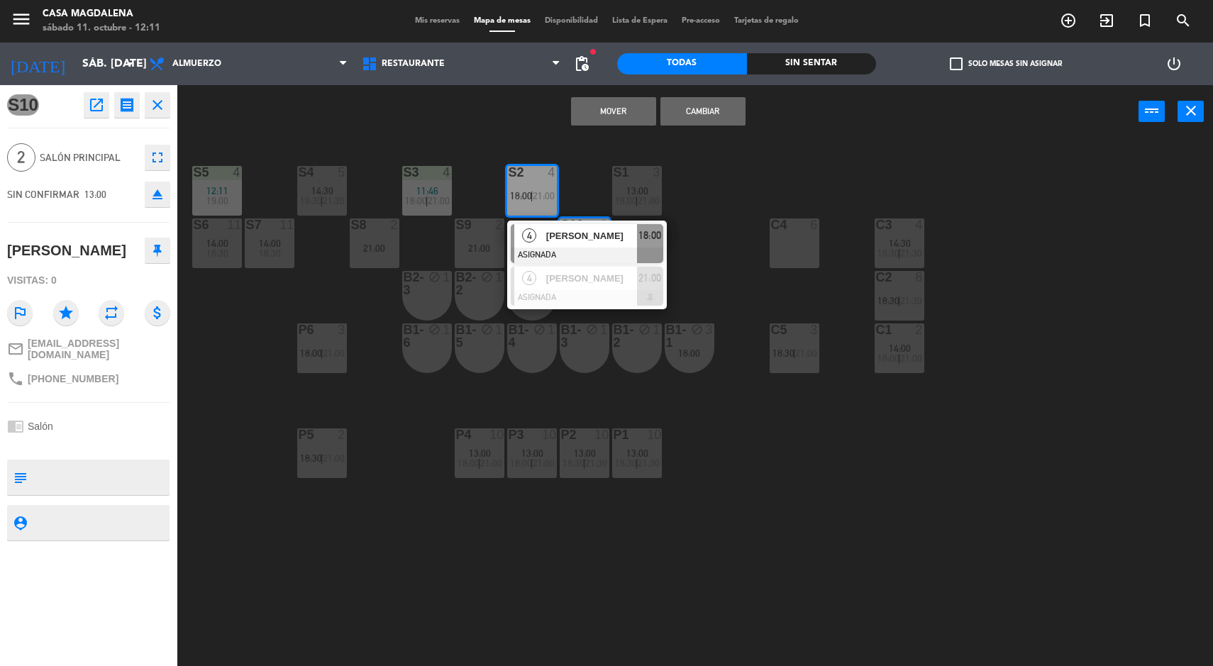
click at [584, 112] on button "Mover" at bounding box center [613, 111] width 85 height 28
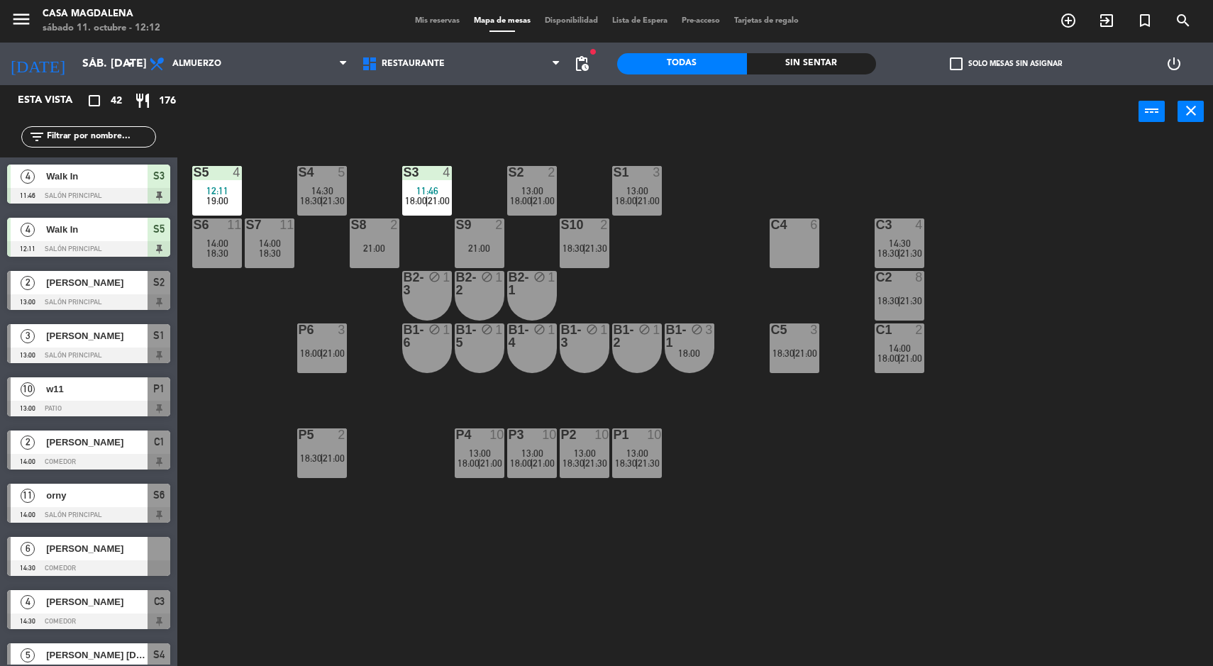
click at [953, 441] on div "S5 4 12:11 19:00 S4 5 14:30 18:30 | 21:30 S3 4 11:46 18:00 | 21:00 S2 2 13:00 1…" at bounding box center [701, 404] width 1024 height 528
